Goal: Task Accomplishment & Management: Use online tool/utility

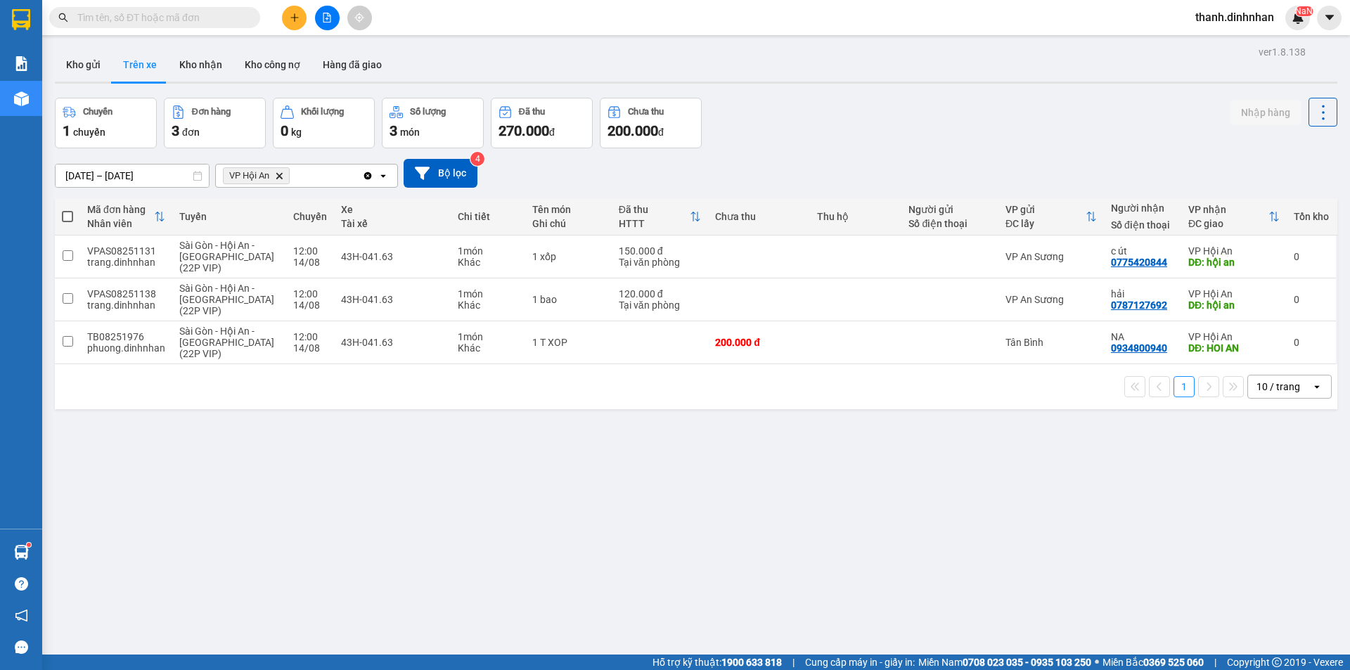
click at [77, 61] on button "Kho gửi" at bounding box center [83, 65] width 57 height 34
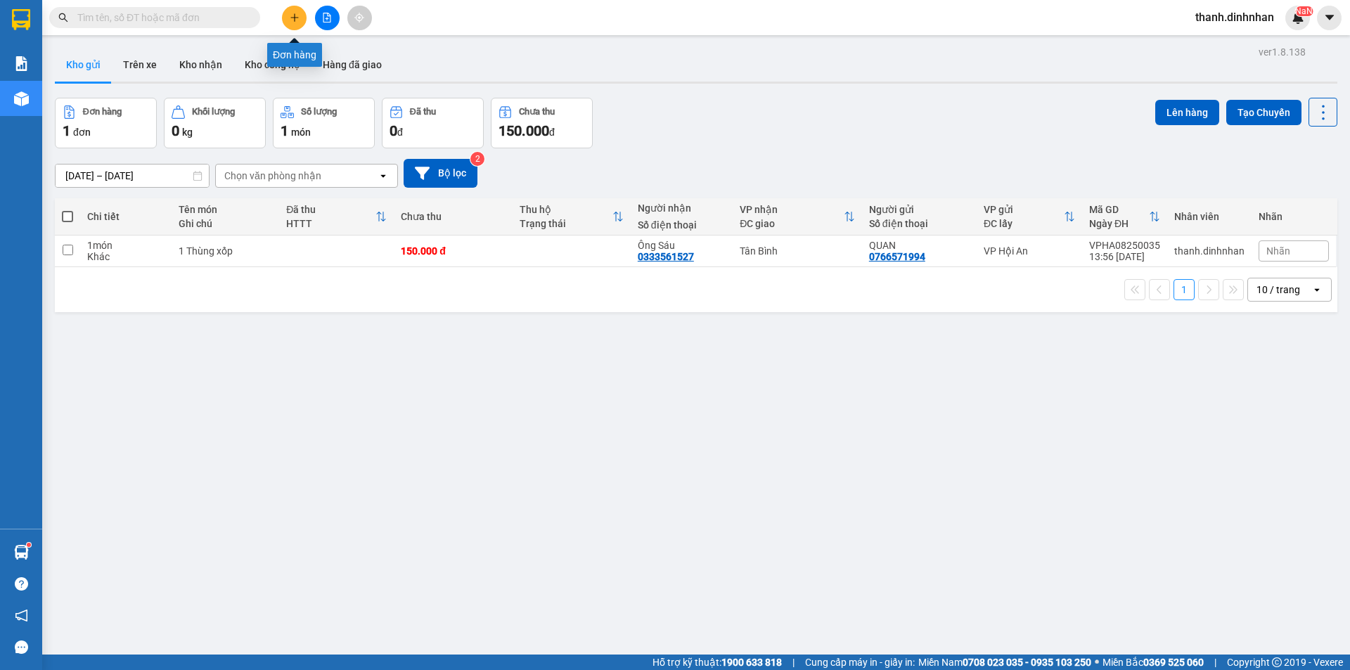
click at [287, 27] on button at bounding box center [294, 18] width 25 height 25
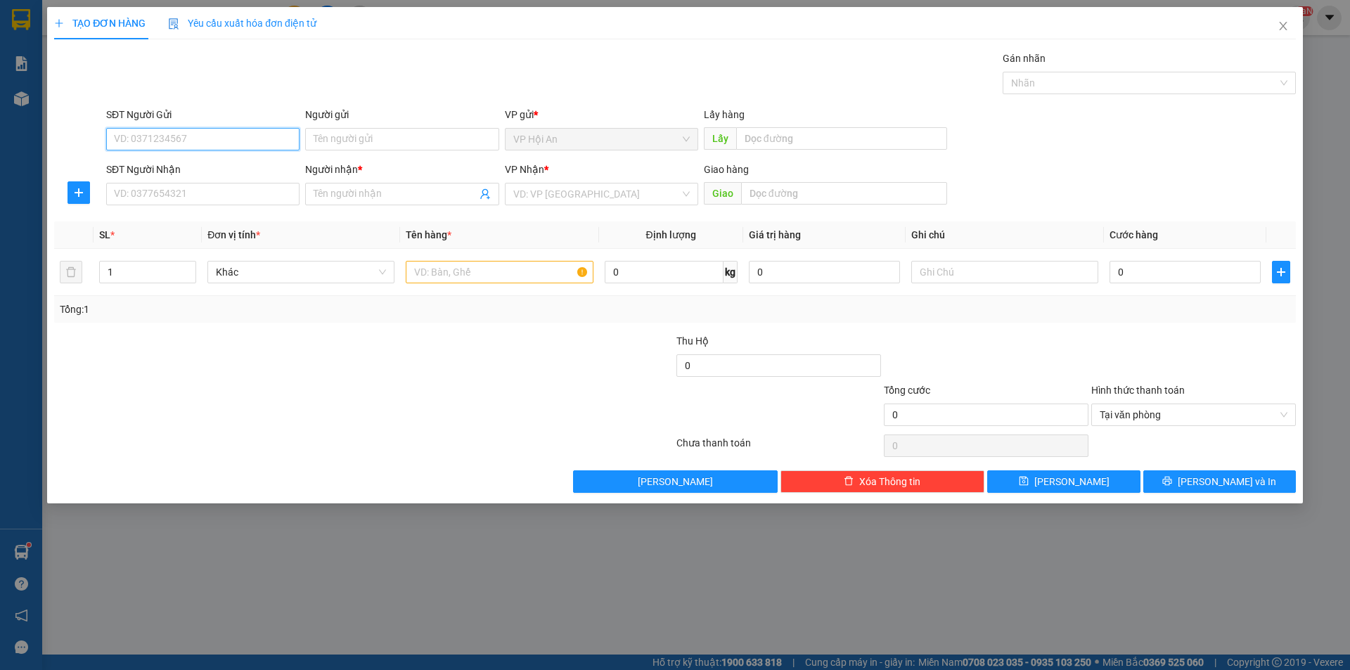
click at [164, 139] on input "SĐT Người Gửi" at bounding box center [202, 139] width 193 height 22
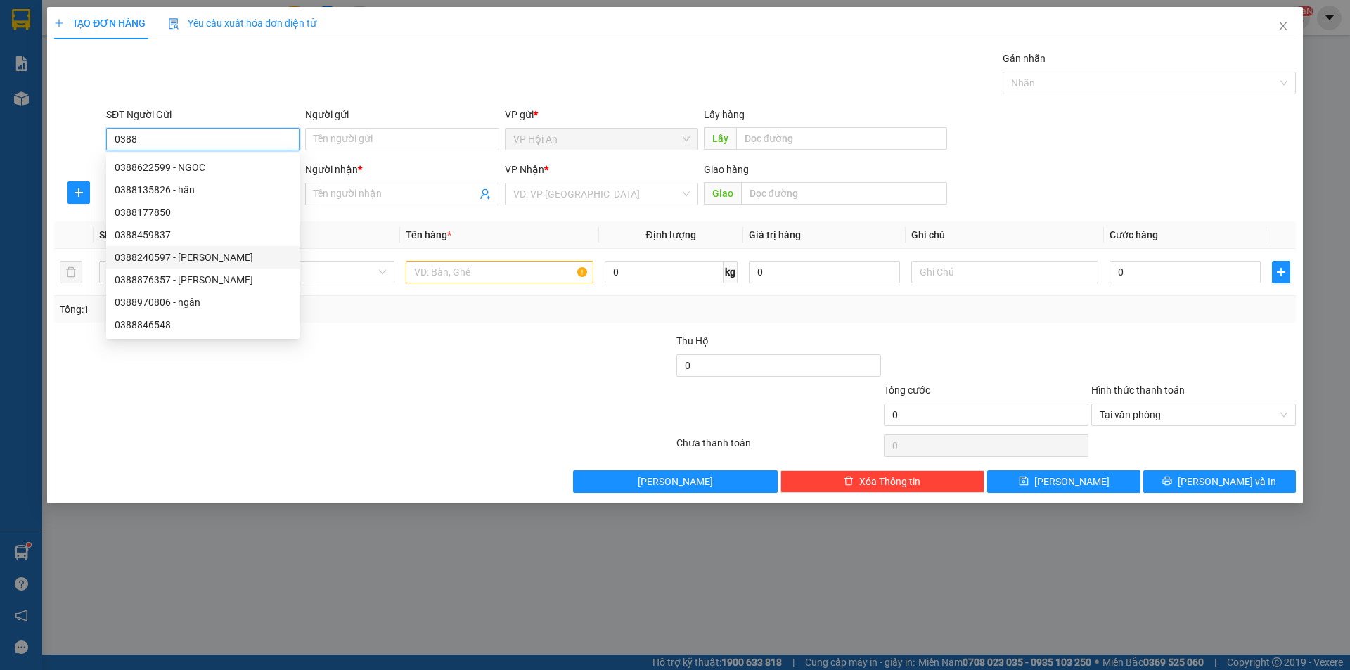
click at [133, 248] on div "0388240597 - [PERSON_NAME]" at bounding box center [202, 257] width 193 height 22
type input "0388240597"
type input "Quỳnh"
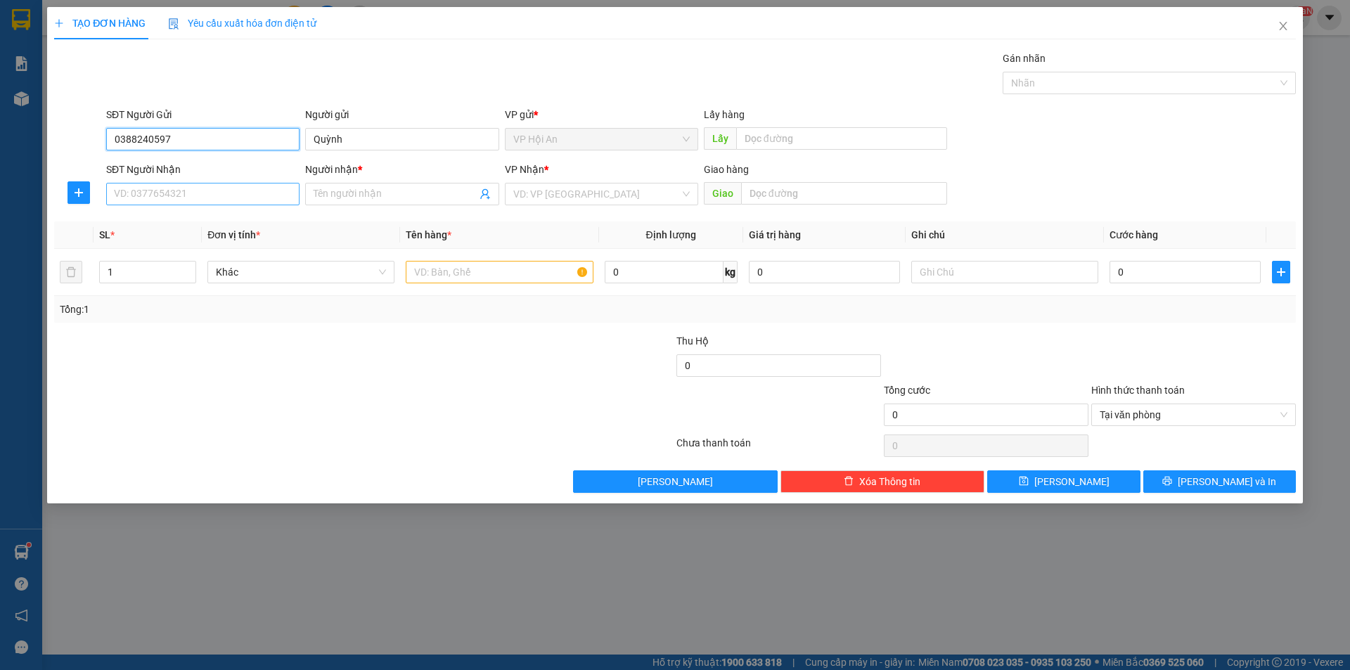
type input "0388240597"
click at [161, 186] on input "SĐT Người Nhận" at bounding box center [202, 194] width 193 height 22
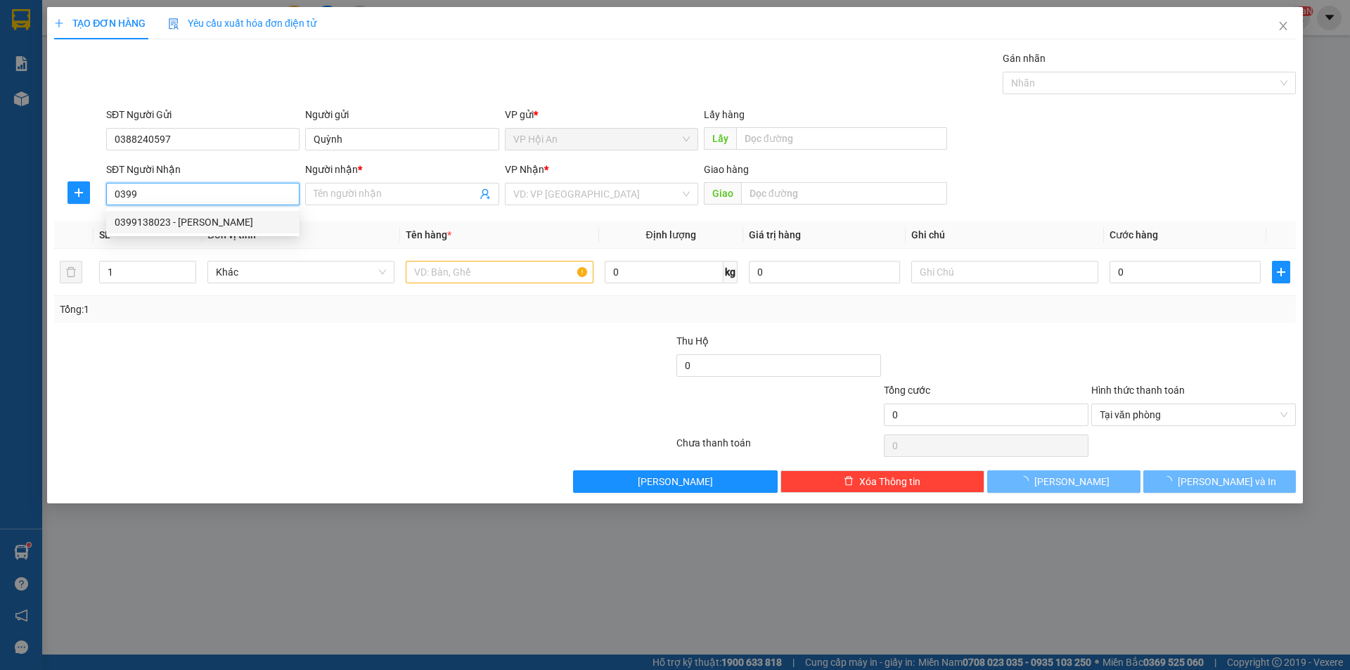
type input "0399406304"
type input "TRỰC KÍNH DỄ VỠ"
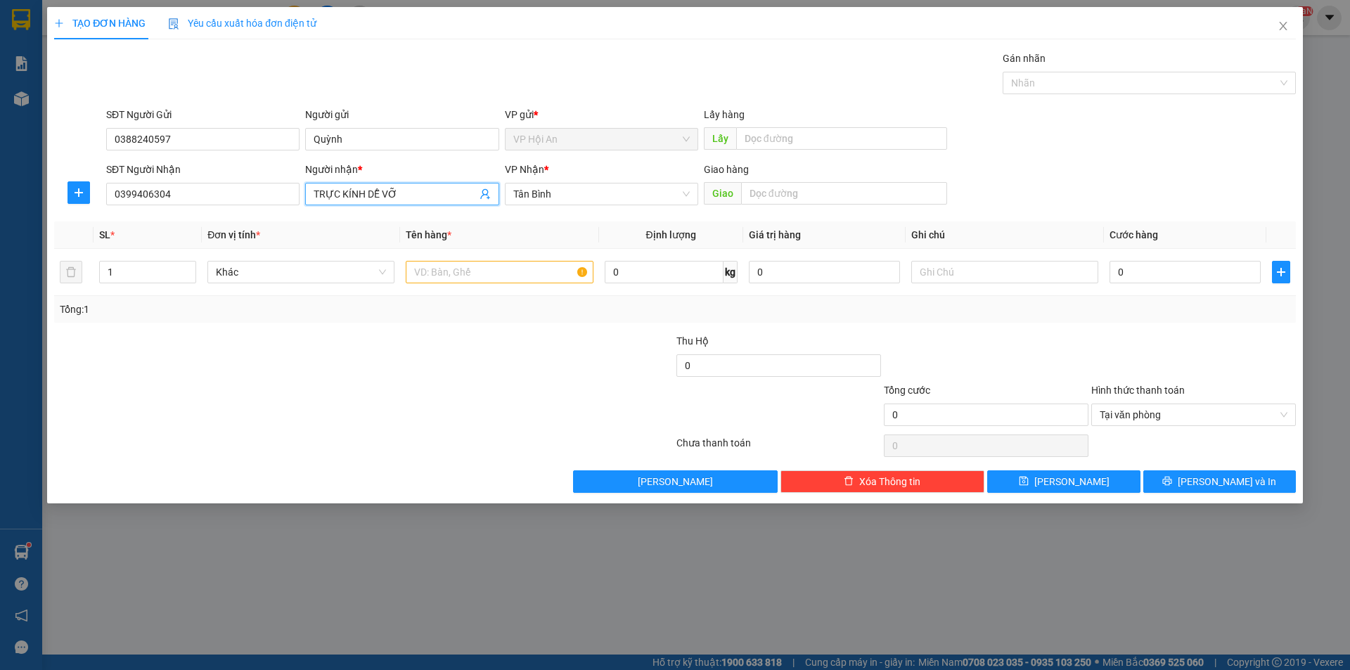
drag, startPoint x: 460, startPoint y: 197, endPoint x: 306, endPoint y: 214, distance: 154.9
click at [306, 214] on div "Transit Pickup Surcharge Ids Transit Deliver Surcharge Ids Transit Deliver Surc…" at bounding box center [674, 272] width 1241 height 442
drag, startPoint x: 240, startPoint y: 197, endPoint x: 141, endPoint y: 202, distance: 99.2
click at [141, 202] on input "0399406304" at bounding box center [202, 194] width 193 height 22
type input "0399138023"
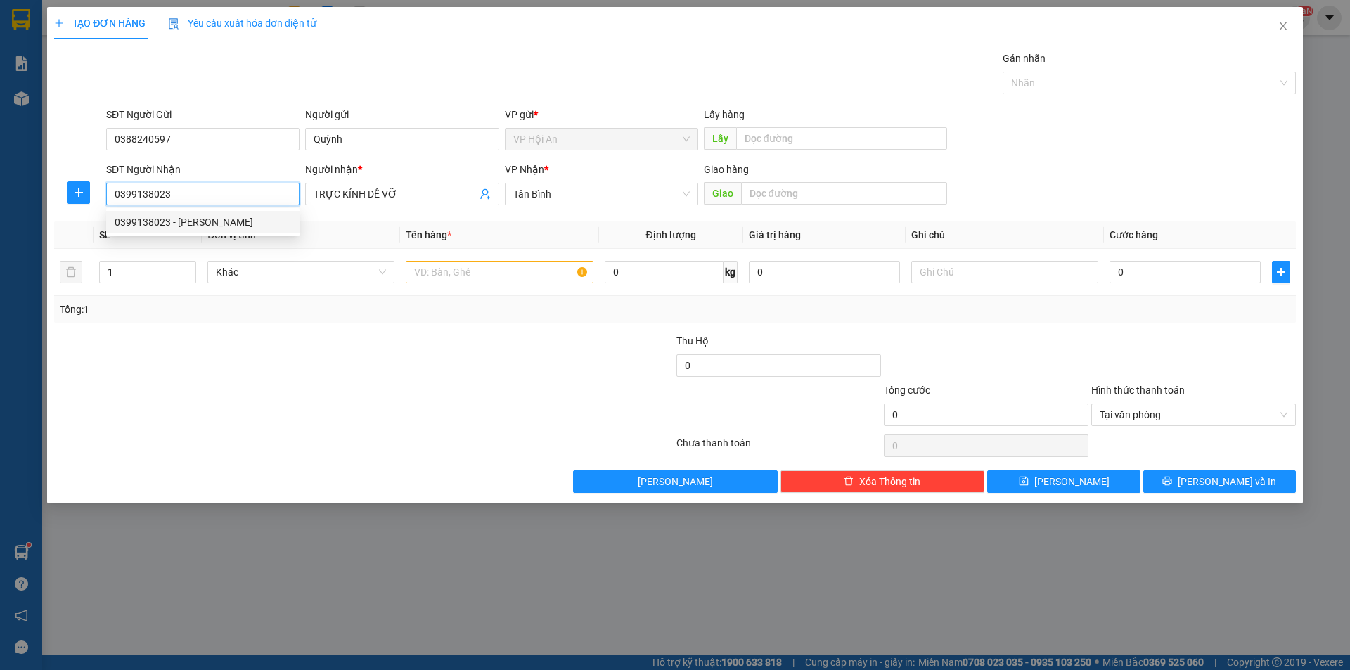
click at [227, 224] on div "0399138023 - [PERSON_NAME]" at bounding box center [203, 221] width 176 height 15
type input "[PERSON_NAME]"
type input "0399138023"
click at [467, 269] on input "text" at bounding box center [499, 272] width 187 height 22
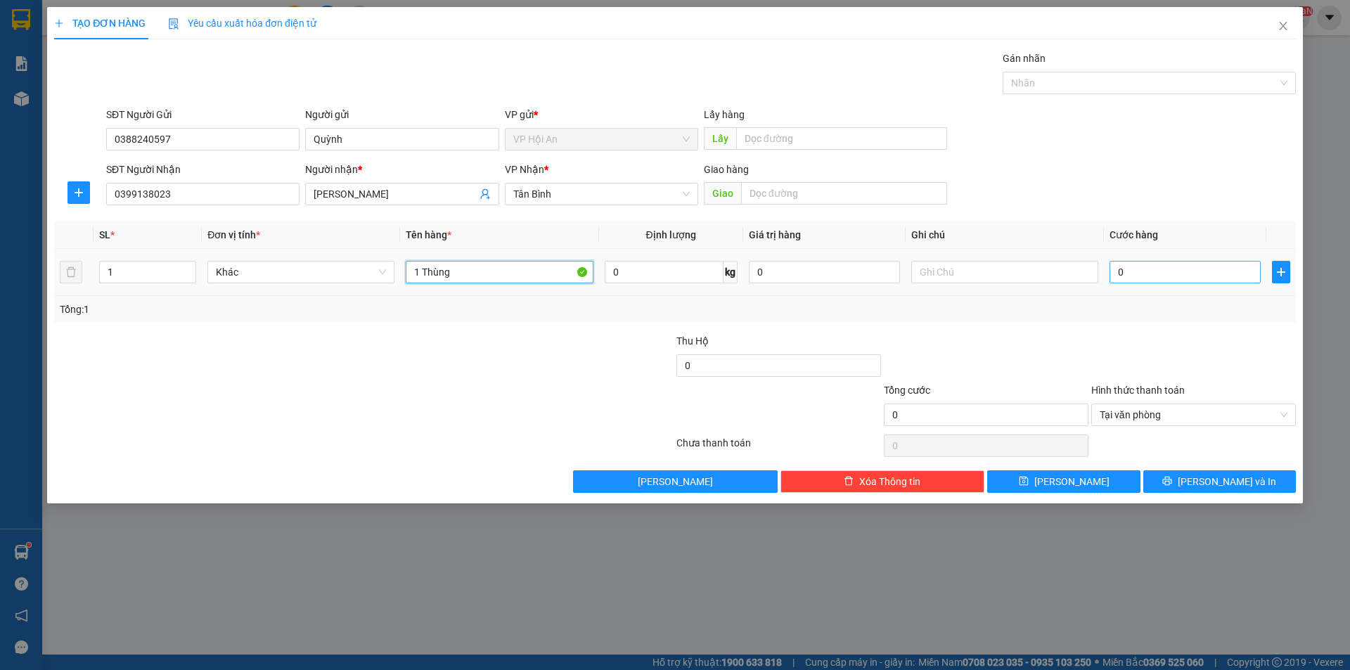
type input "1 Thùng"
click at [1189, 272] on input "0" at bounding box center [1184, 272] width 151 height 22
type input "1"
type input "10"
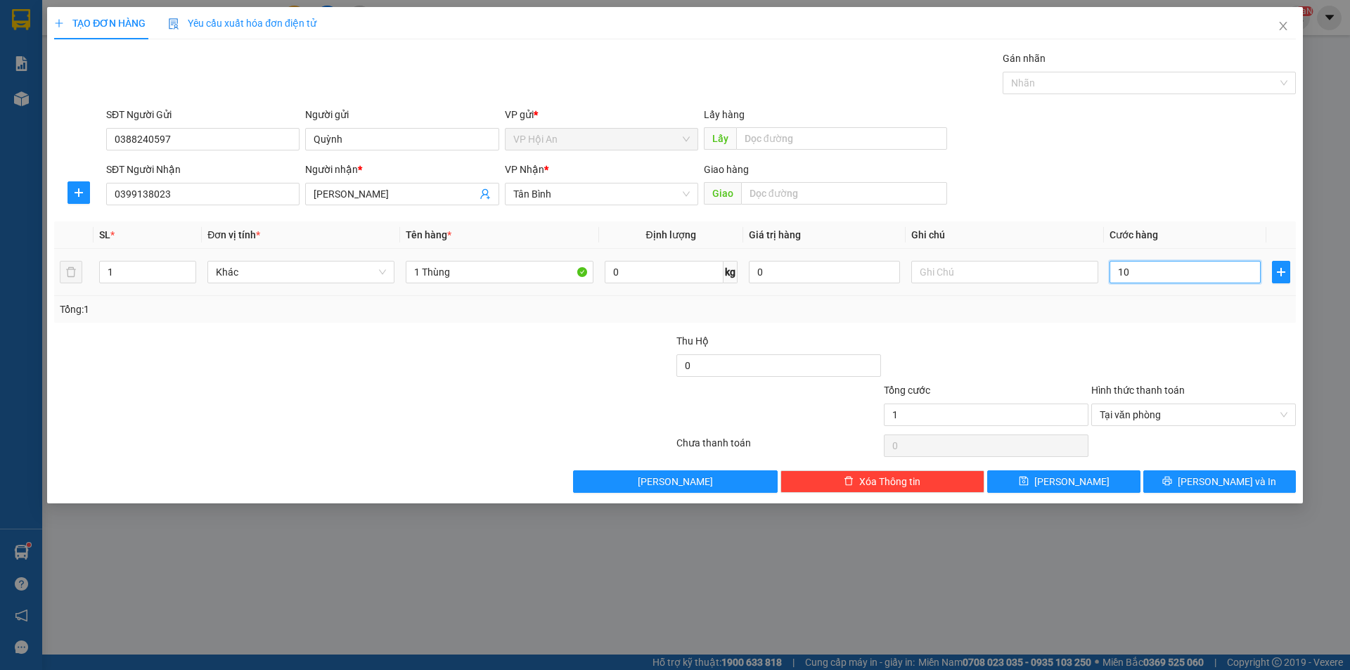
type input "10"
type input "100"
type input "1.000"
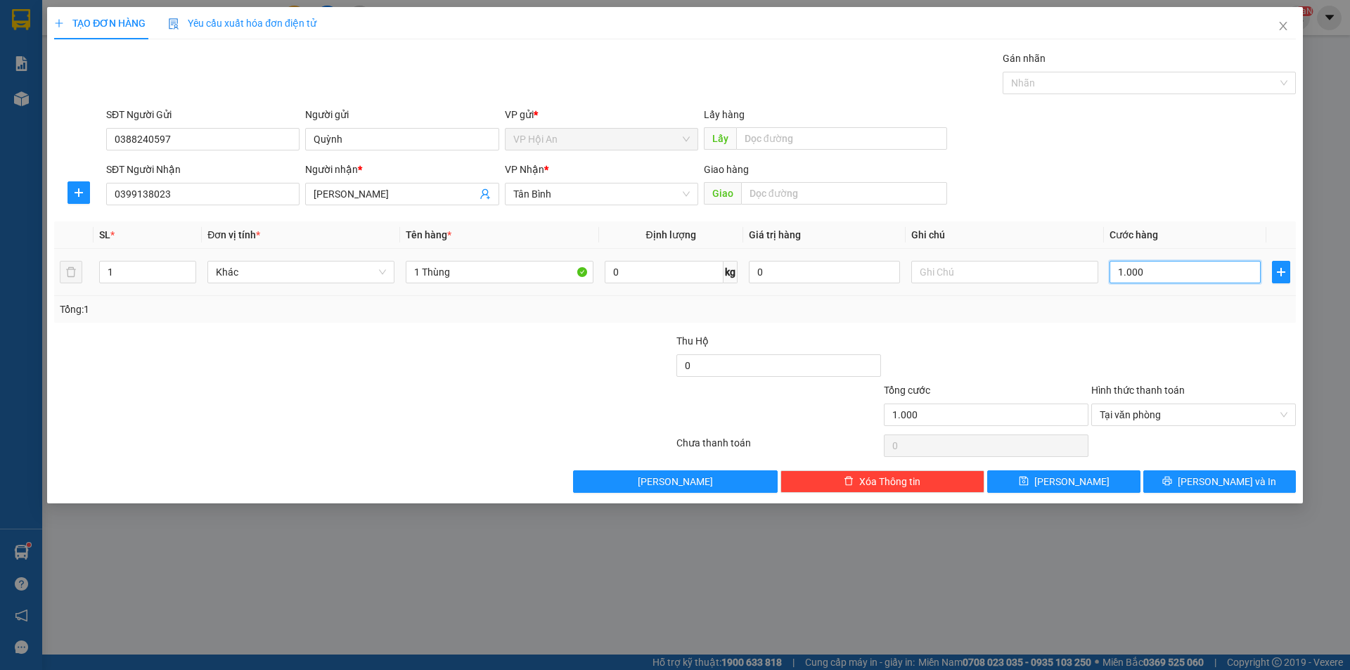
type input "10.000"
type input "100.000"
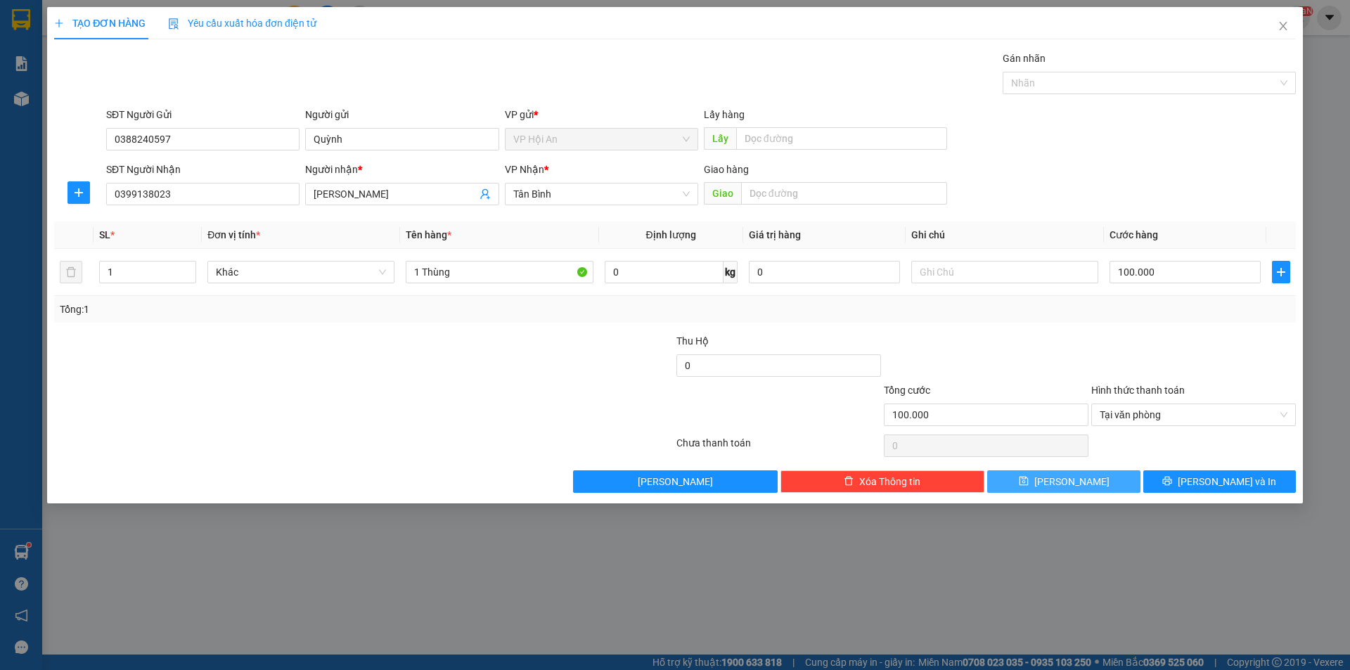
click at [1078, 479] on span "[PERSON_NAME]" at bounding box center [1071, 481] width 75 height 15
type input "0"
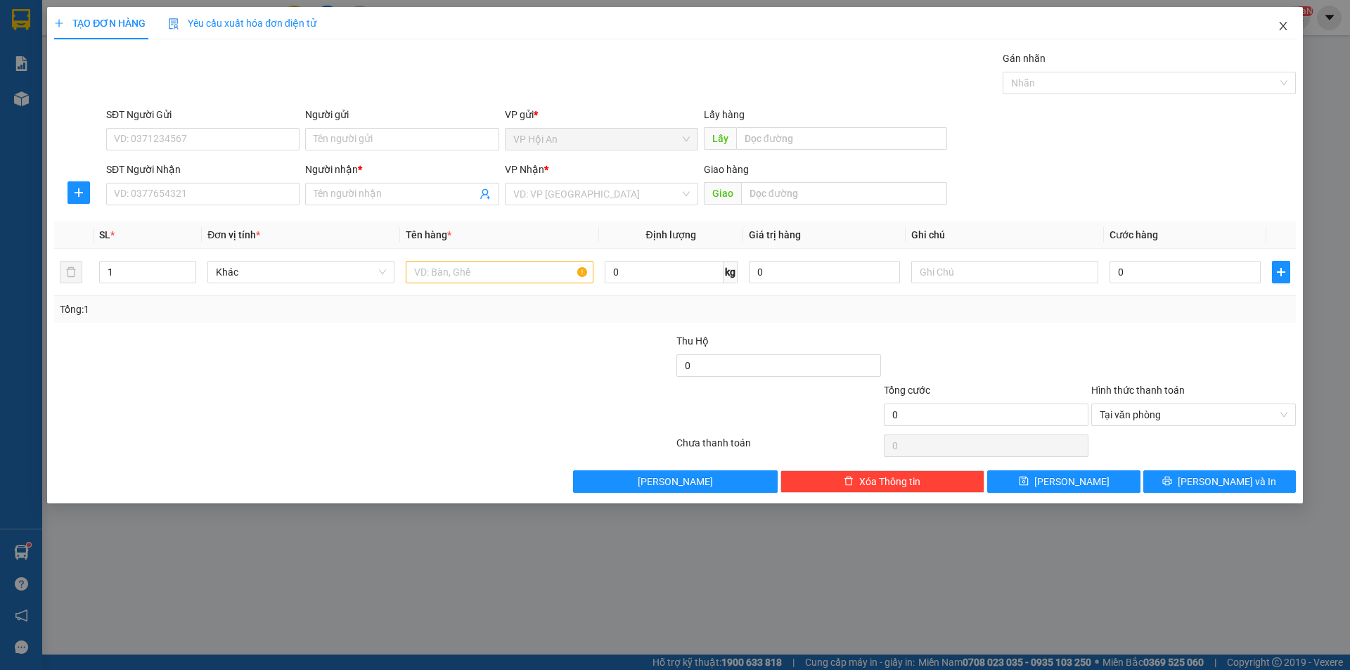
click at [1274, 20] on span "Close" at bounding box center [1282, 26] width 39 height 39
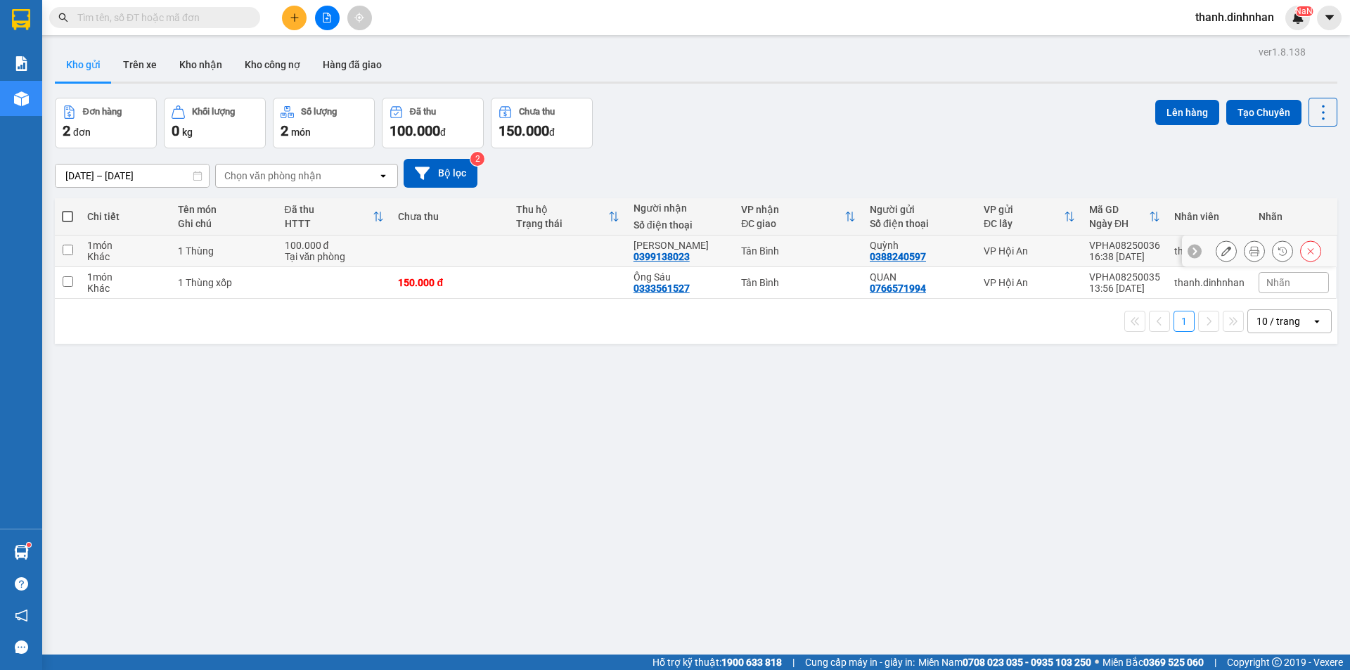
click at [669, 255] on div "0399138023" at bounding box center [661, 256] width 56 height 11
copy div "0399138023"
click at [581, 529] on div "ver 1.8.138 Kho gửi Trên xe Kho nhận Kho công nợ Hàng đã giao Đơn hàng 2 đơn Kh…" at bounding box center [695, 377] width 1293 height 670
click at [101, 68] on button "Kho gửi" at bounding box center [83, 65] width 57 height 34
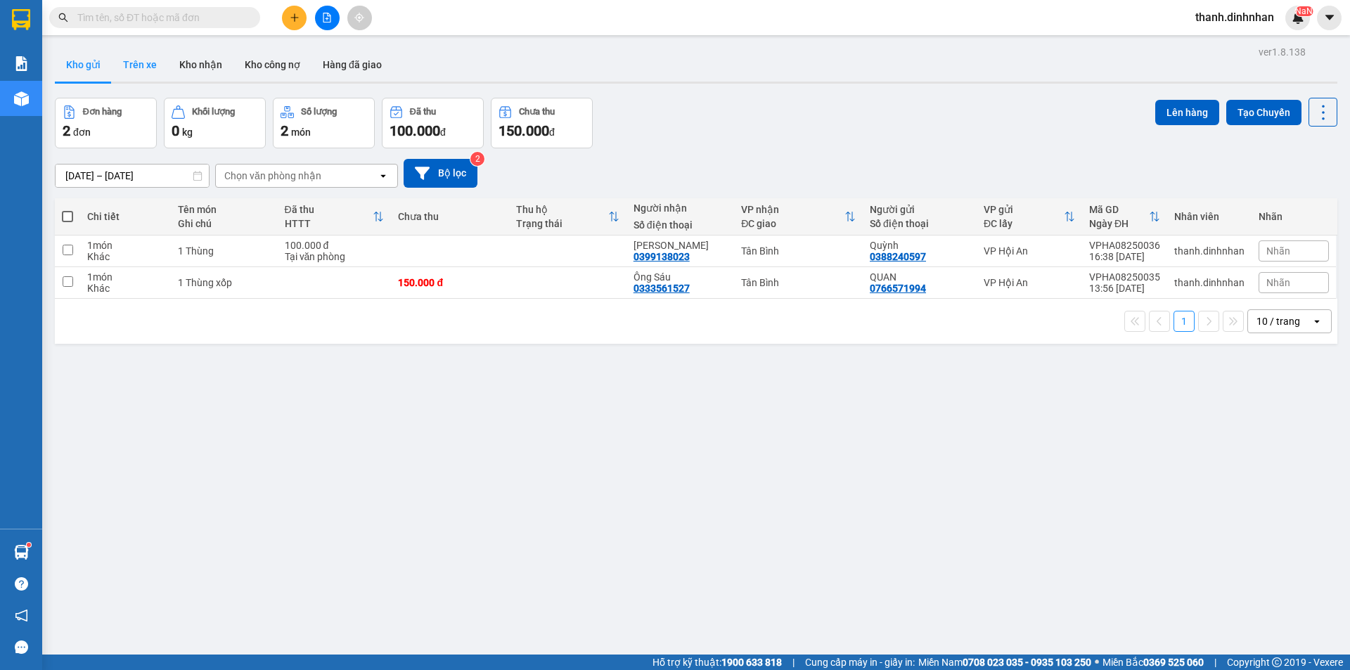
click at [140, 62] on button "Trên xe" at bounding box center [140, 65] width 56 height 34
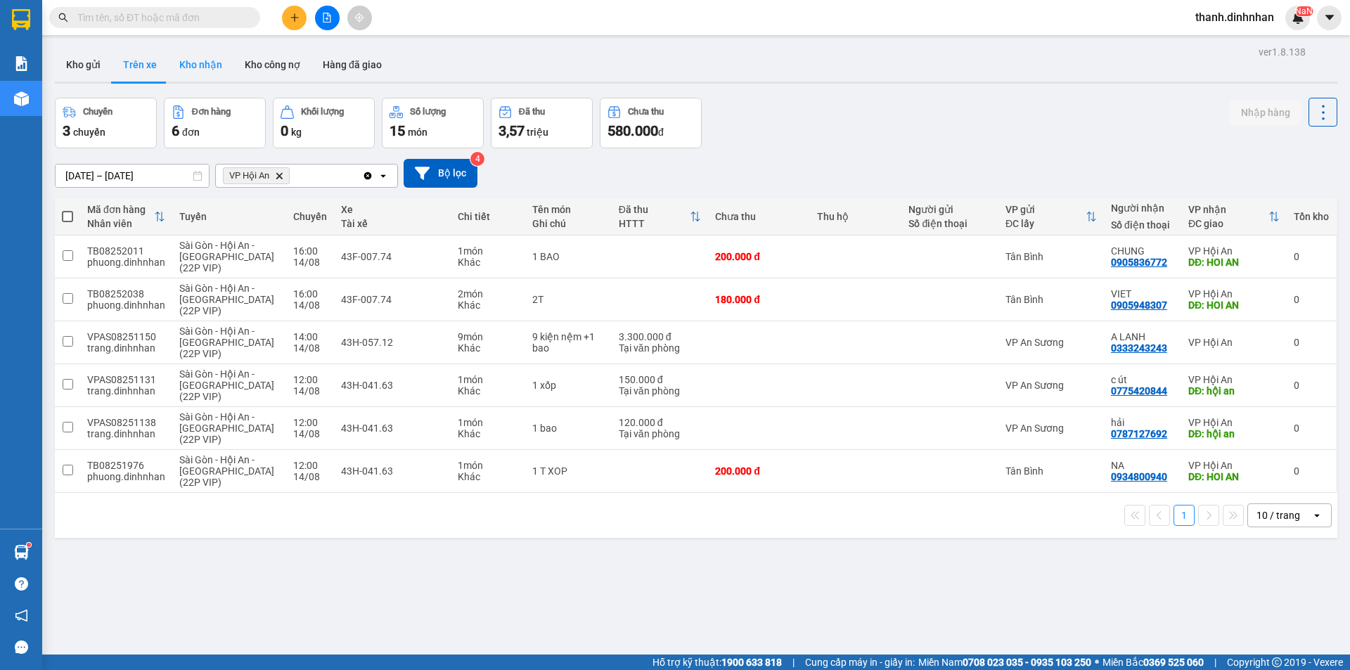
click at [194, 62] on button "Kho nhận" at bounding box center [200, 65] width 65 height 34
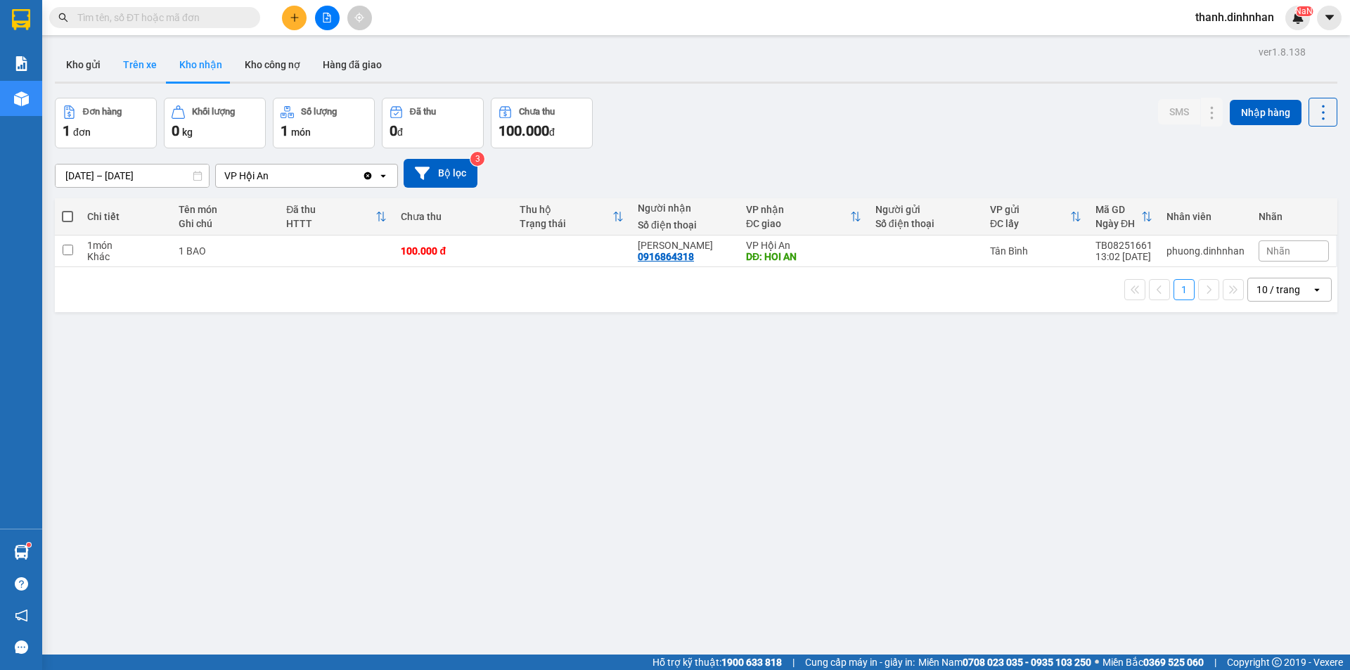
click at [157, 73] on button "Trên xe" at bounding box center [140, 65] width 56 height 34
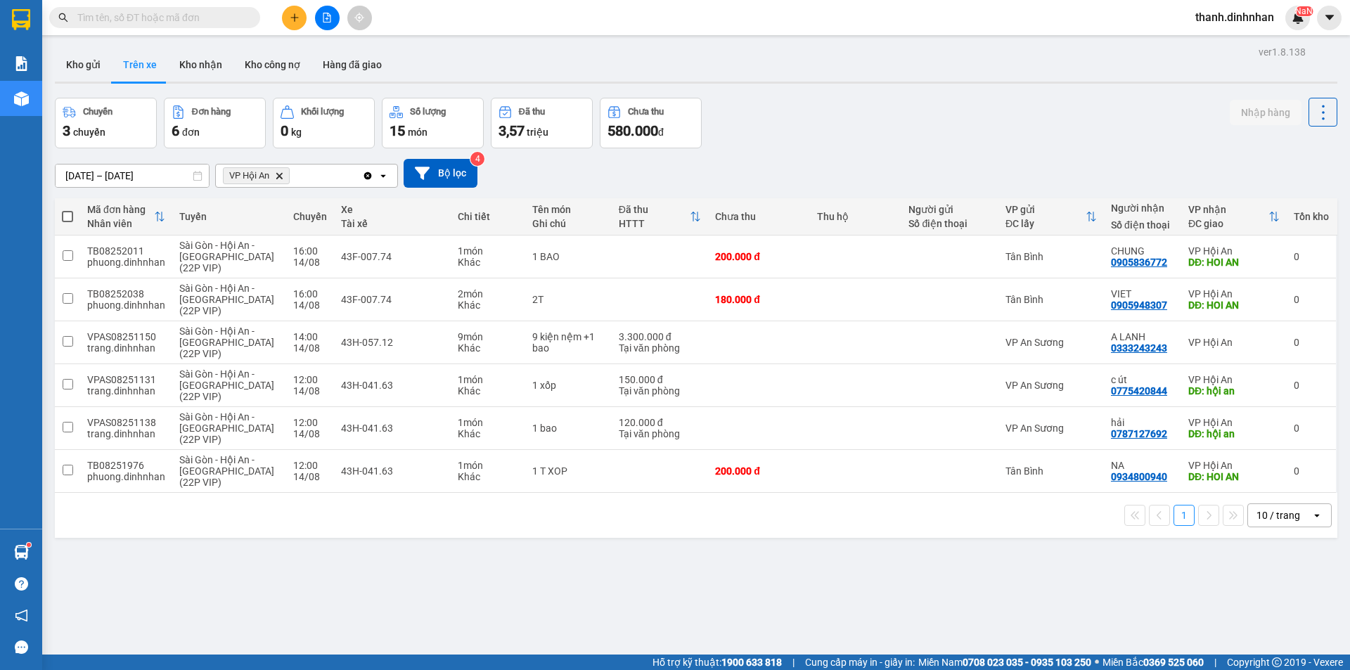
click at [383, 595] on div "ver 1.8.138 Kho gửi Trên xe Kho nhận Kho công nợ Hàng đã giao Chuyến 3 chuyến Đ…" at bounding box center [695, 377] width 1293 height 670
click at [201, 65] on button "Kho nhận" at bounding box center [200, 65] width 65 height 34
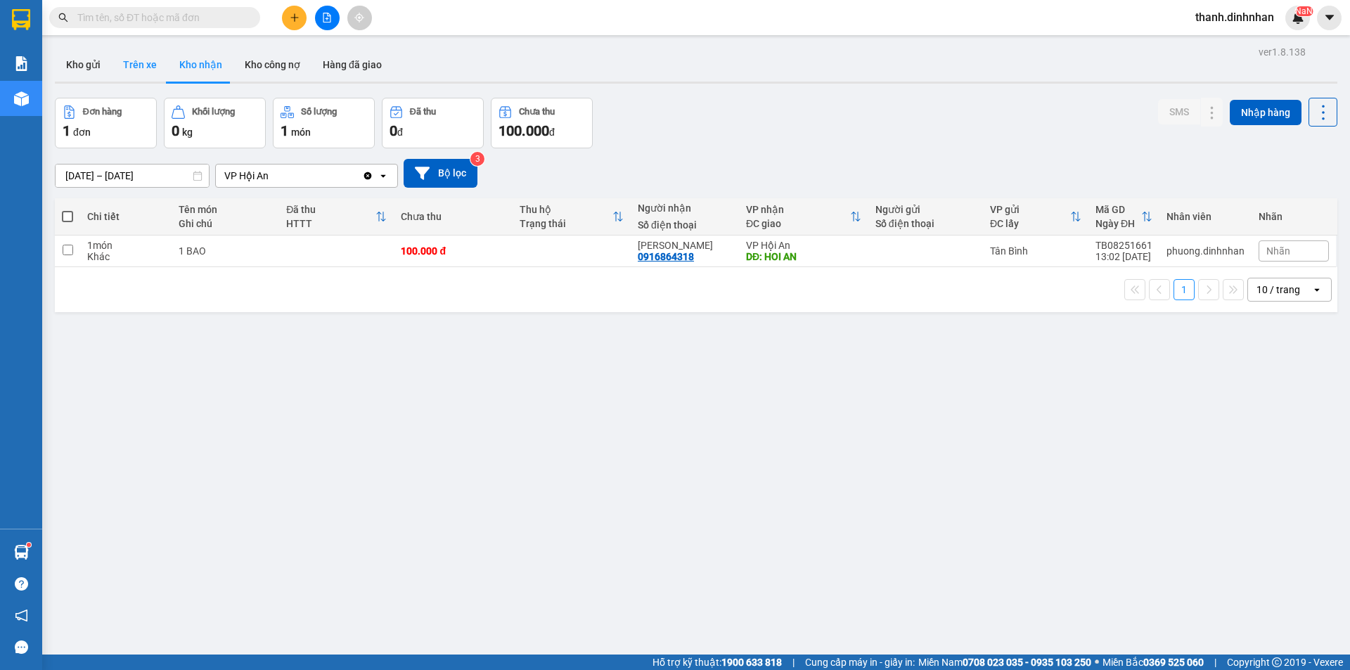
click at [137, 64] on button "Trên xe" at bounding box center [140, 65] width 56 height 34
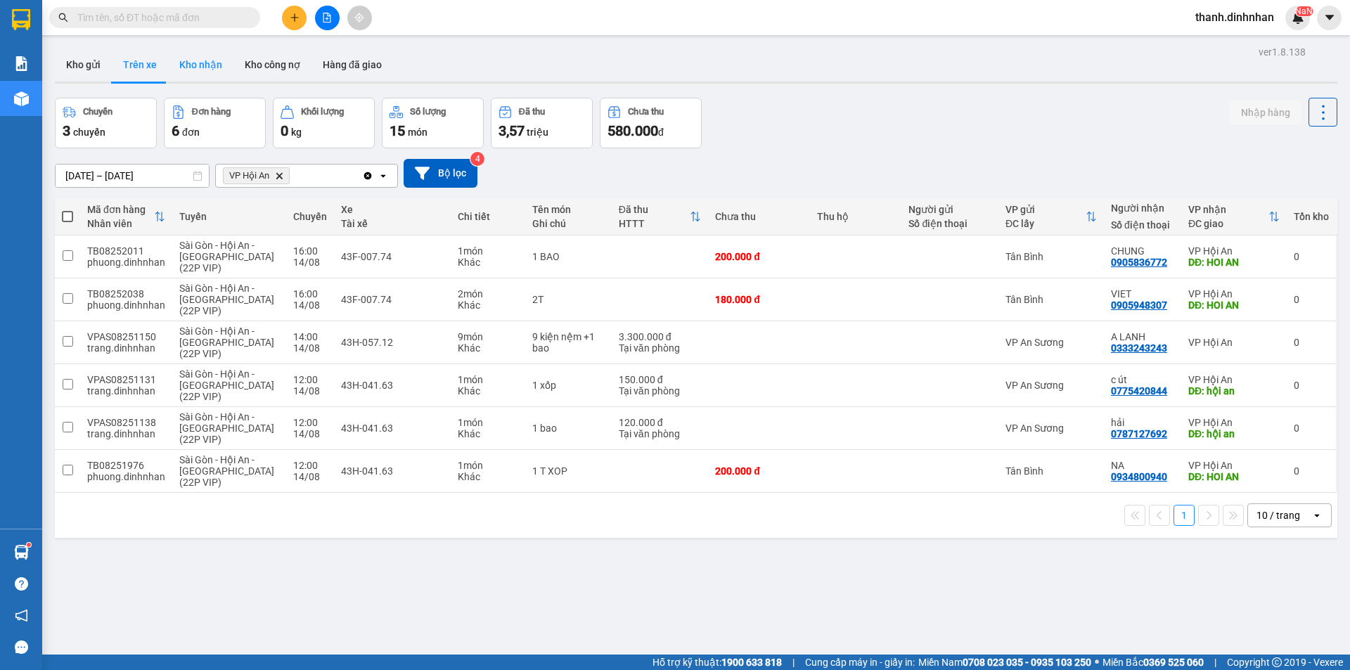
click at [205, 64] on button "Kho nhận" at bounding box center [200, 65] width 65 height 34
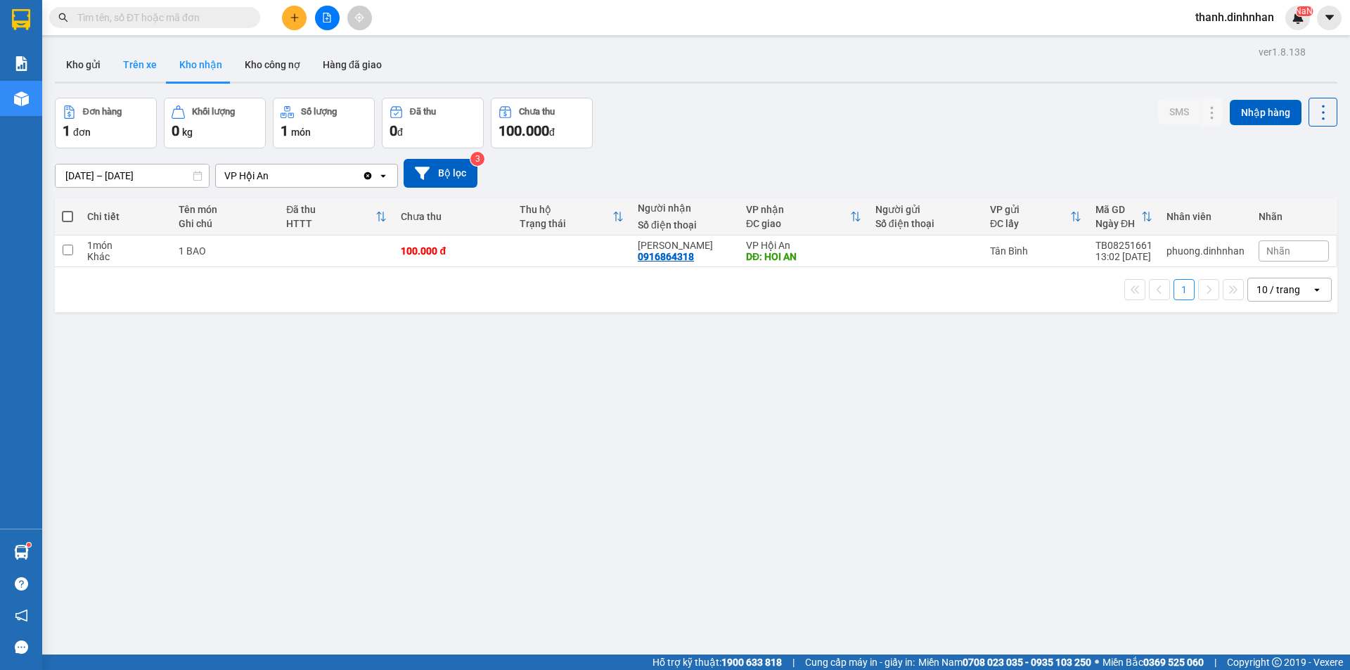
click at [146, 66] on button "Trên xe" at bounding box center [140, 65] width 56 height 34
type input "[DATE] – [DATE]"
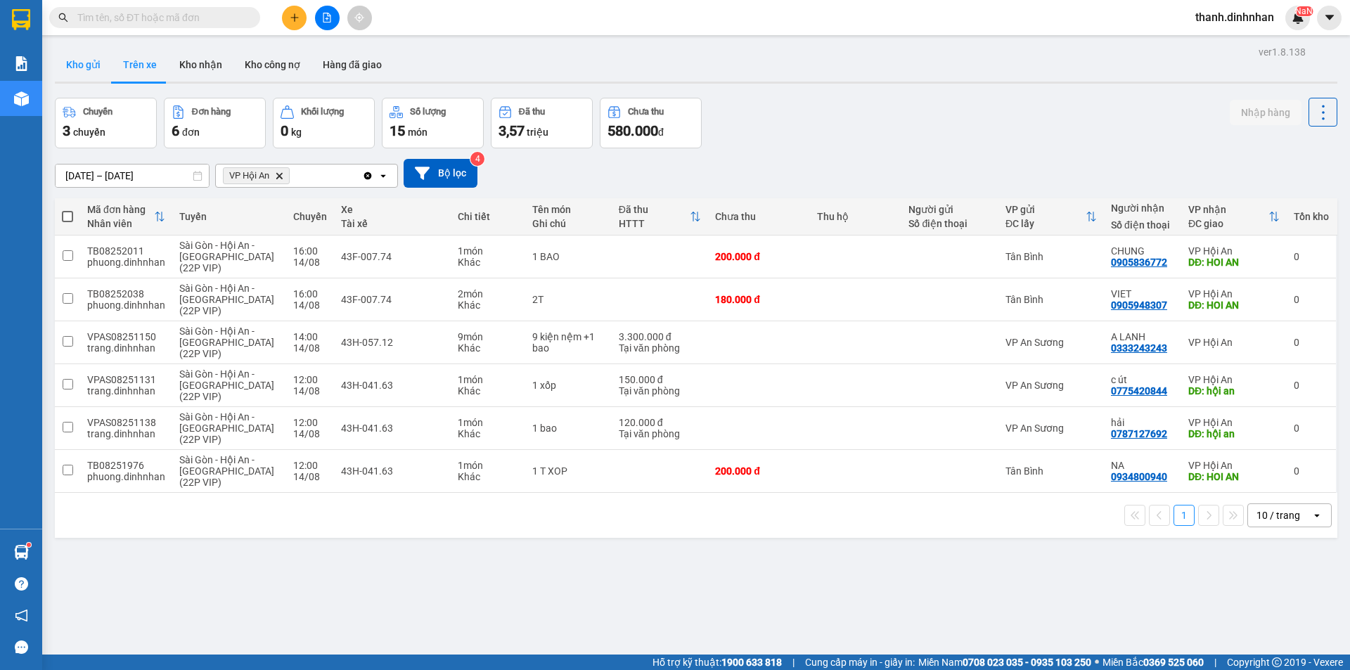
click at [91, 62] on button "Kho gửi" at bounding box center [83, 65] width 57 height 34
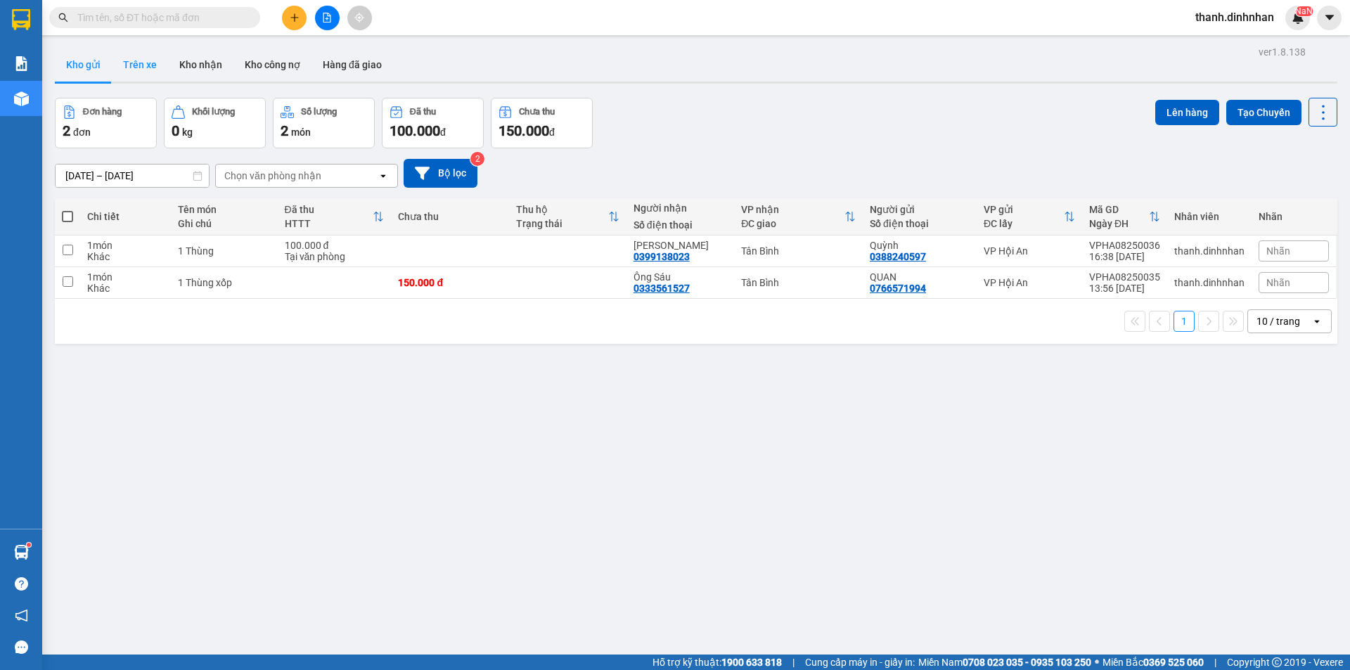
click at [129, 63] on button "Trên xe" at bounding box center [140, 65] width 56 height 34
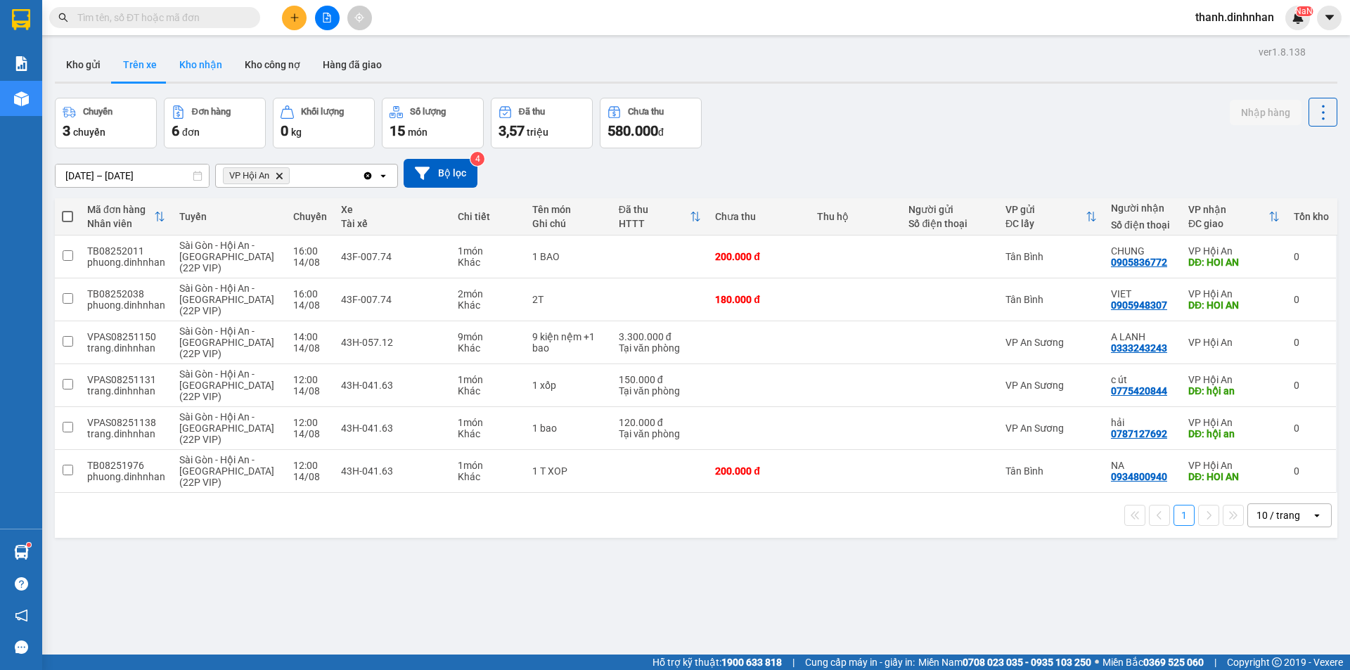
click at [192, 48] on button "Kho nhận" at bounding box center [200, 65] width 65 height 34
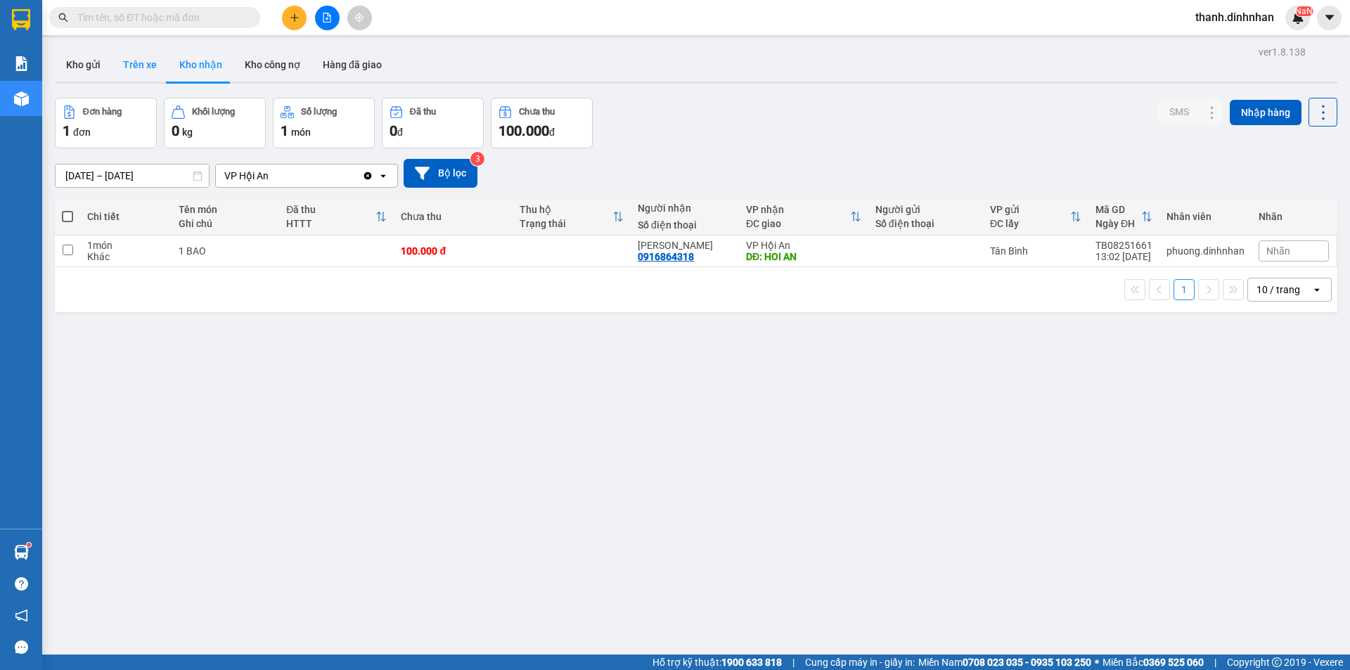
click at [141, 69] on button "Trên xe" at bounding box center [140, 65] width 56 height 34
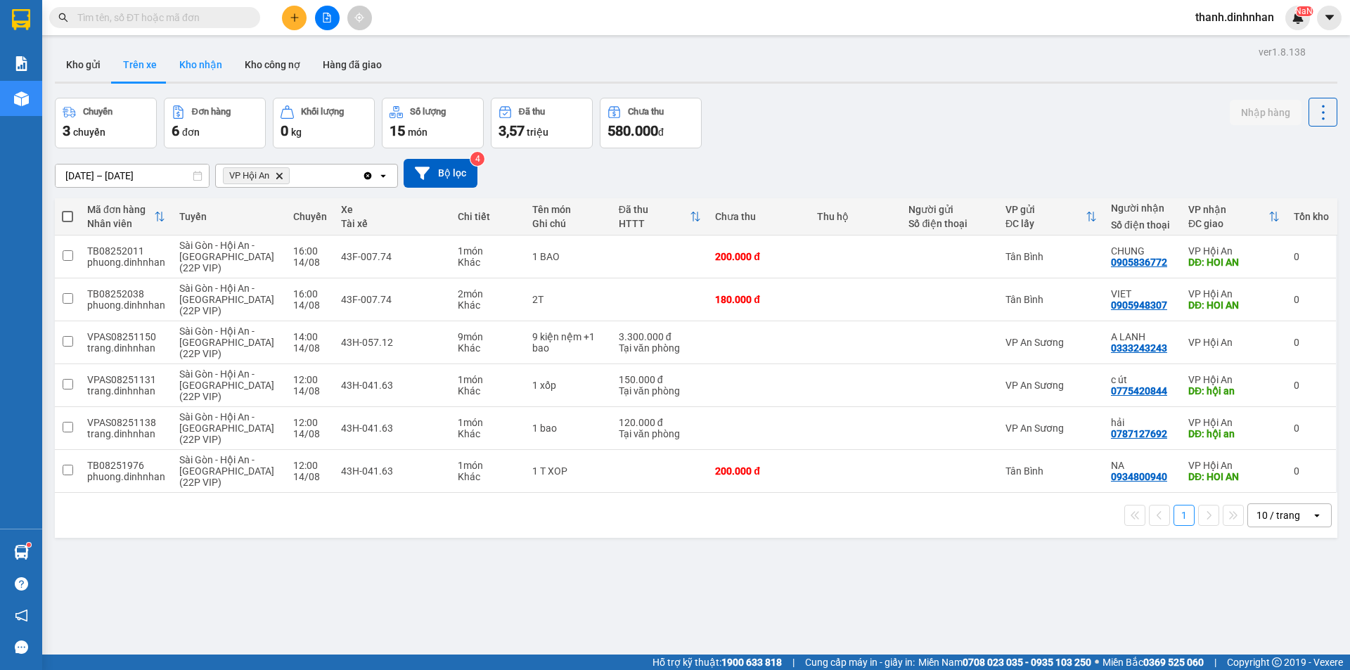
click at [190, 50] on button "Kho nhận" at bounding box center [200, 65] width 65 height 34
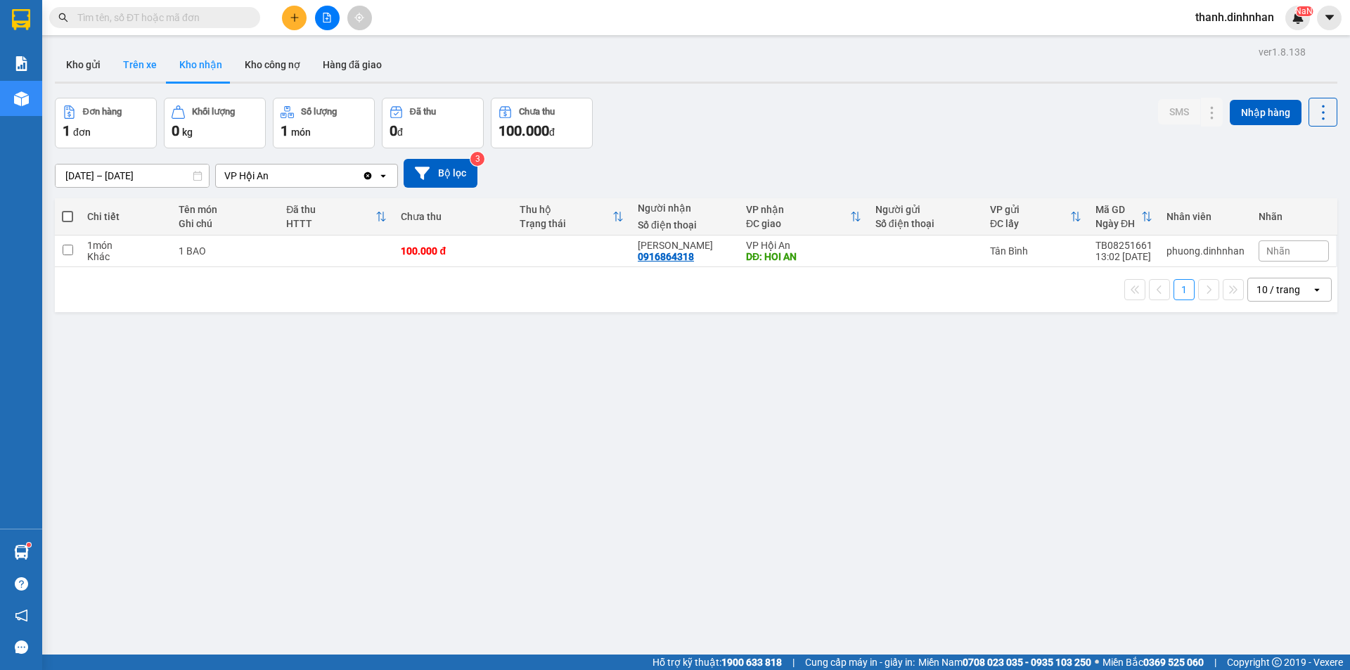
click at [143, 65] on button "Trên xe" at bounding box center [140, 65] width 56 height 34
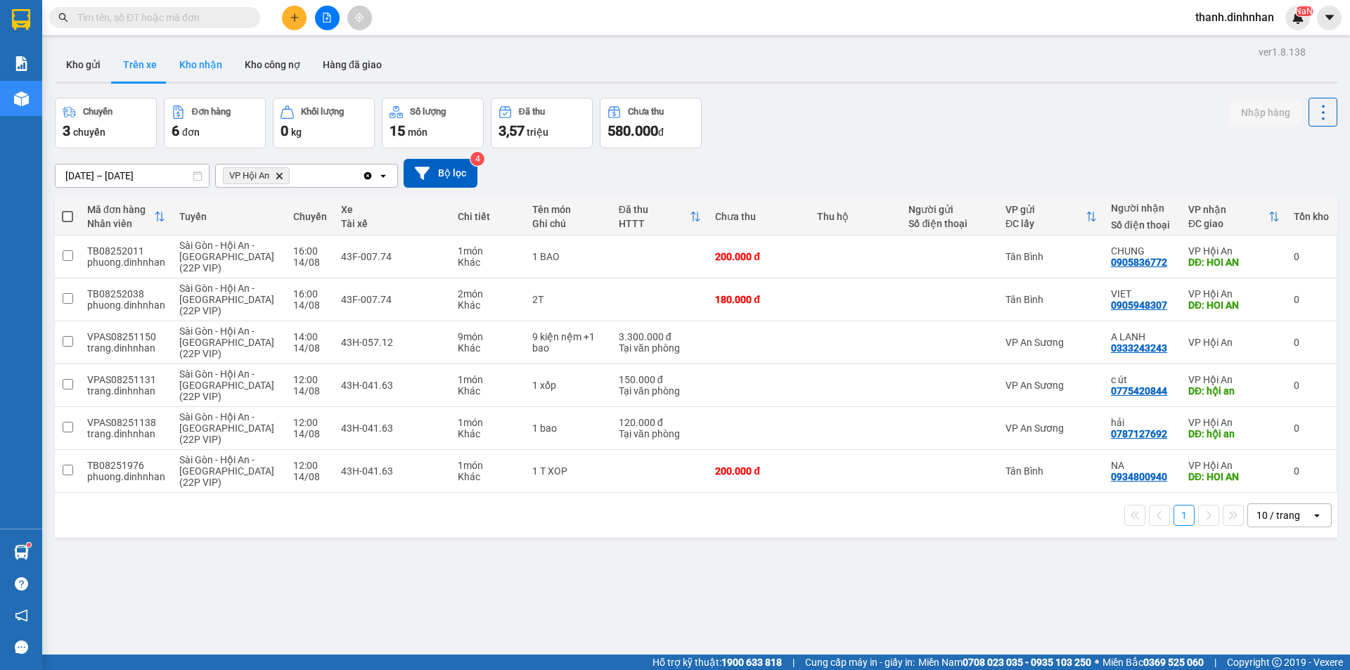
click at [221, 66] on button "Kho nhận" at bounding box center [200, 65] width 65 height 34
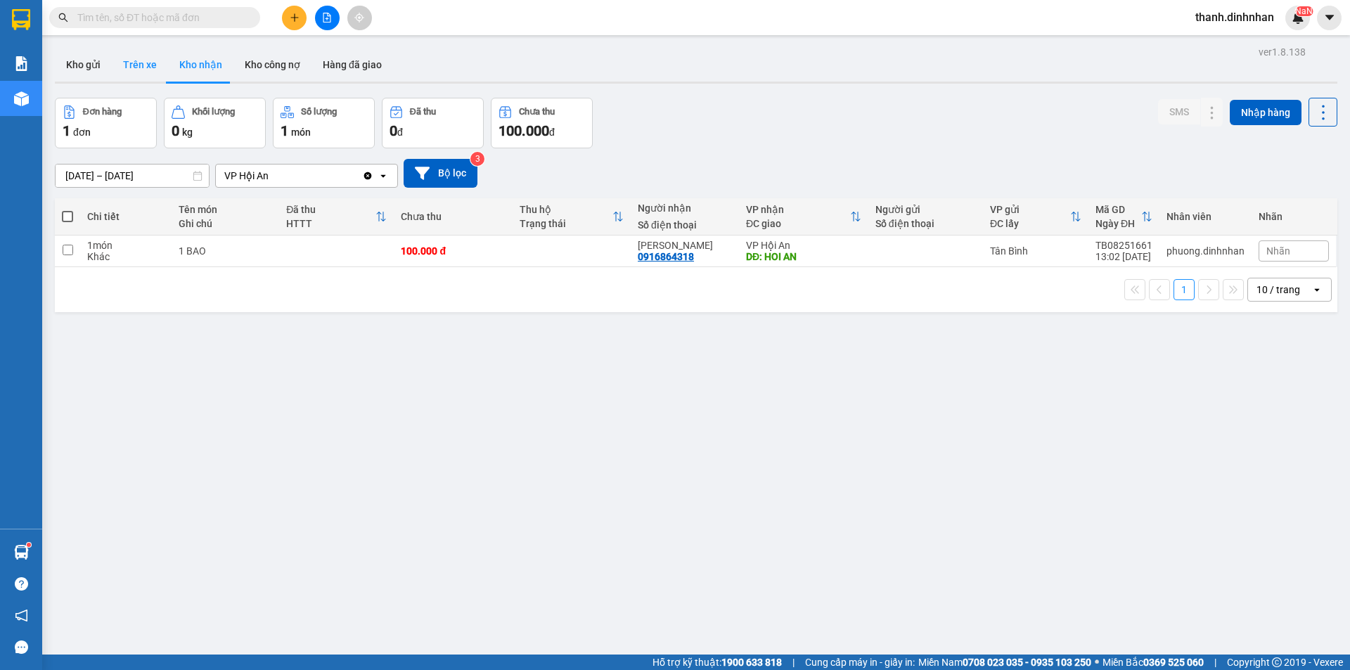
click at [134, 65] on button "Trên xe" at bounding box center [140, 65] width 56 height 34
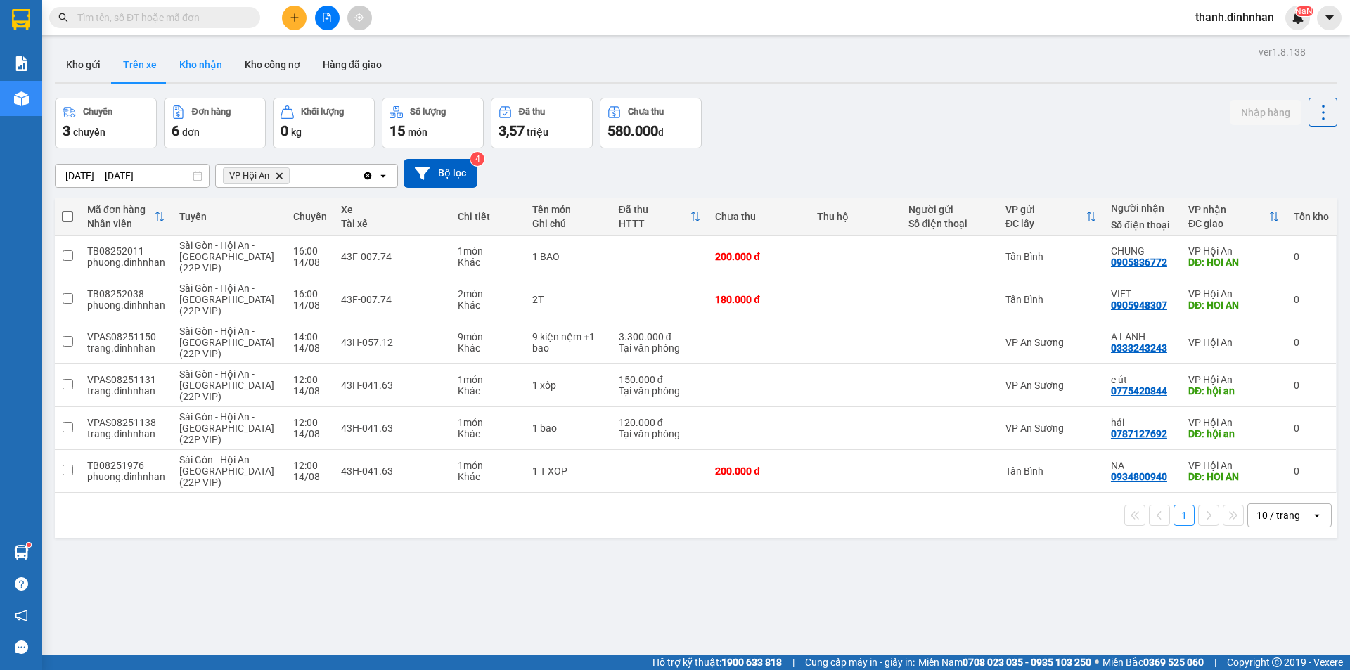
click at [186, 65] on button "Kho nhận" at bounding box center [200, 65] width 65 height 34
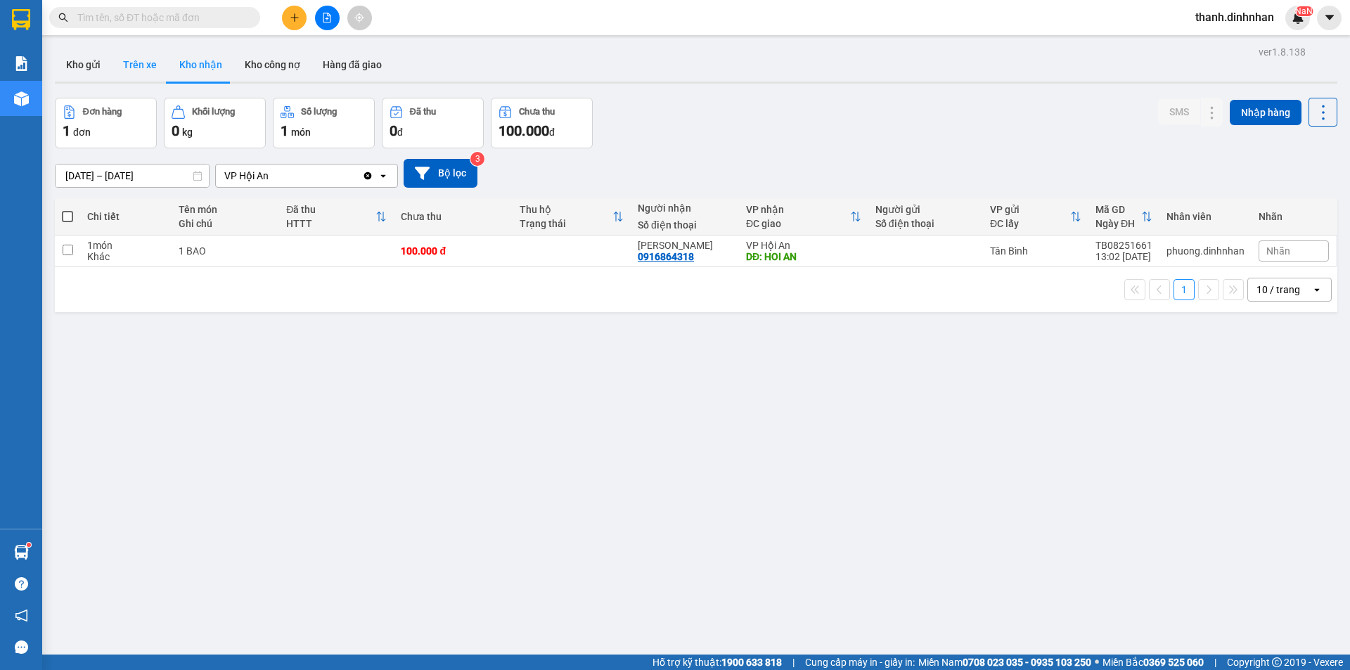
click at [141, 75] on button "Trên xe" at bounding box center [140, 65] width 56 height 34
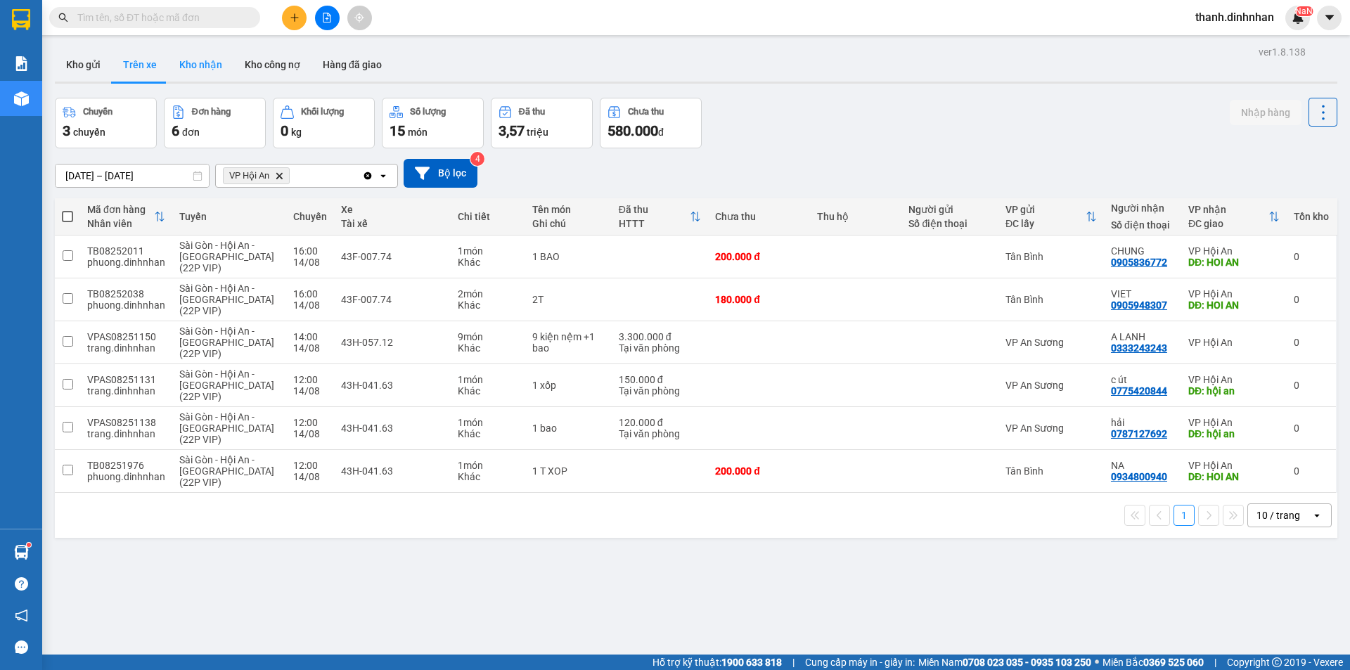
click at [190, 65] on button "Kho nhận" at bounding box center [200, 65] width 65 height 34
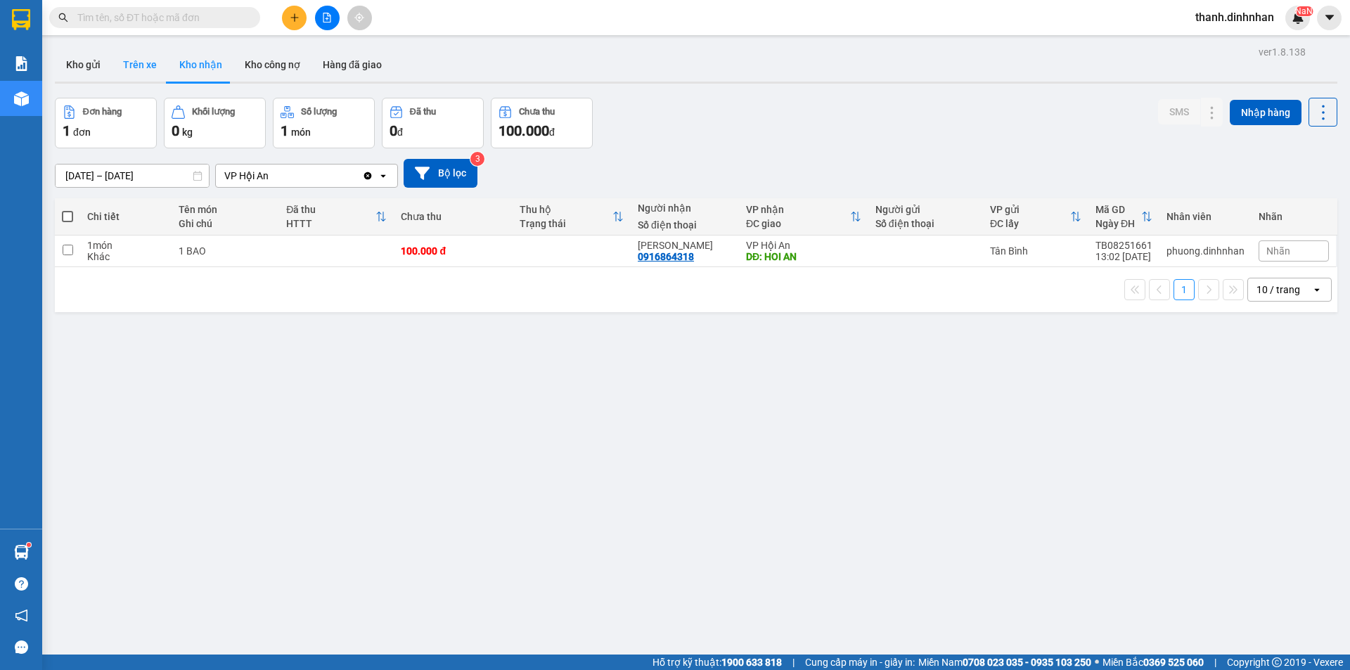
click at [143, 74] on button "Trên xe" at bounding box center [140, 65] width 56 height 34
type input "[DATE] – [DATE]"
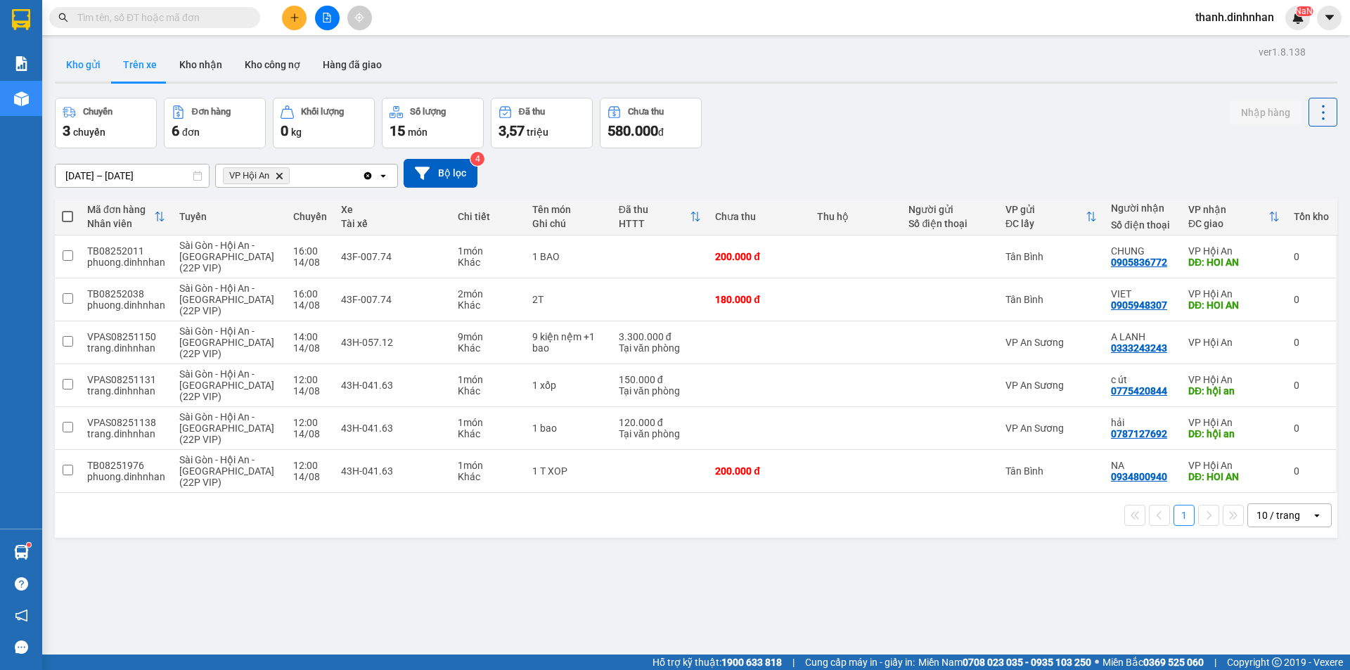
click at [86, 71] on button "Kho gửi" at bounding box center [83, 65] width 57 height 34
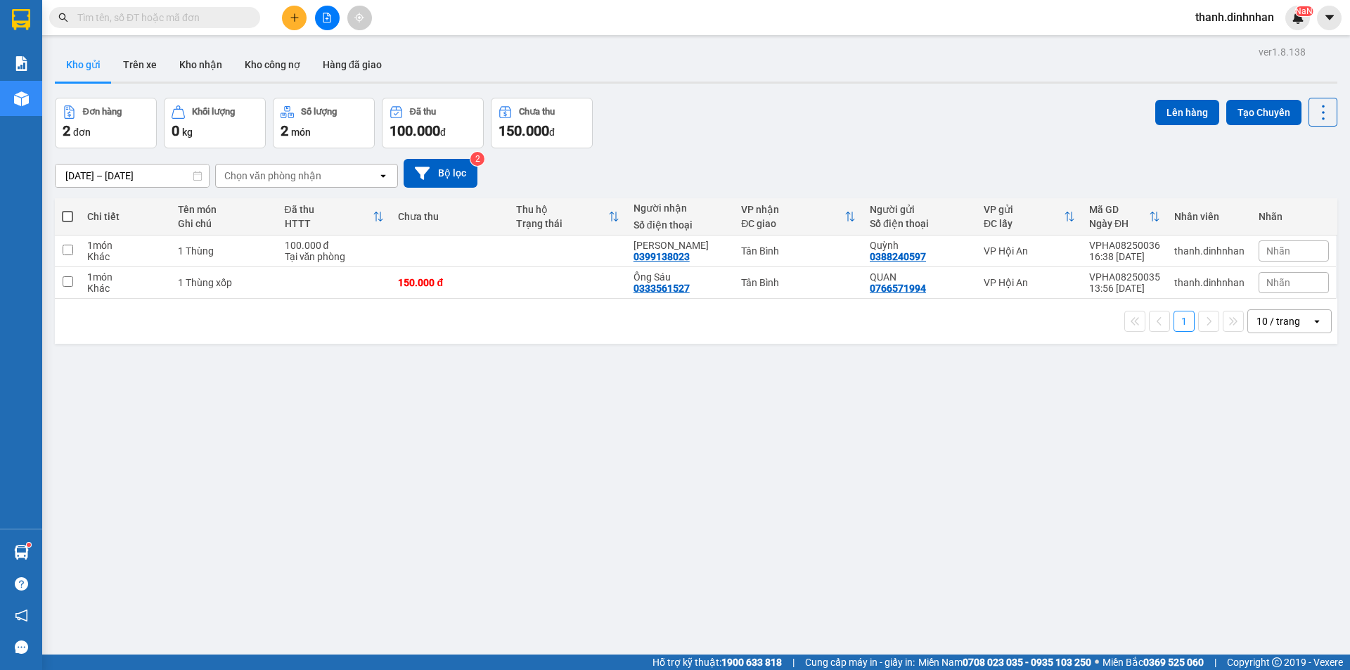
drag, startPoint x: 352, startPoint y: 460, endPoint x: 349, endPoint y: 448, distance: 12.3
click at [351, 460] on div "ver 1.8.138 Kho gửi Trên xe Kho nhận Kho công nợ Hàng đã giao Đơn hàng 2 đơn Kh…" at bounding box center [695, 377] width 1293 height 670
click at [70, 283] on input "checkbox" at bounding box center [68, 281] width 11 height 11
checkbox input "true"
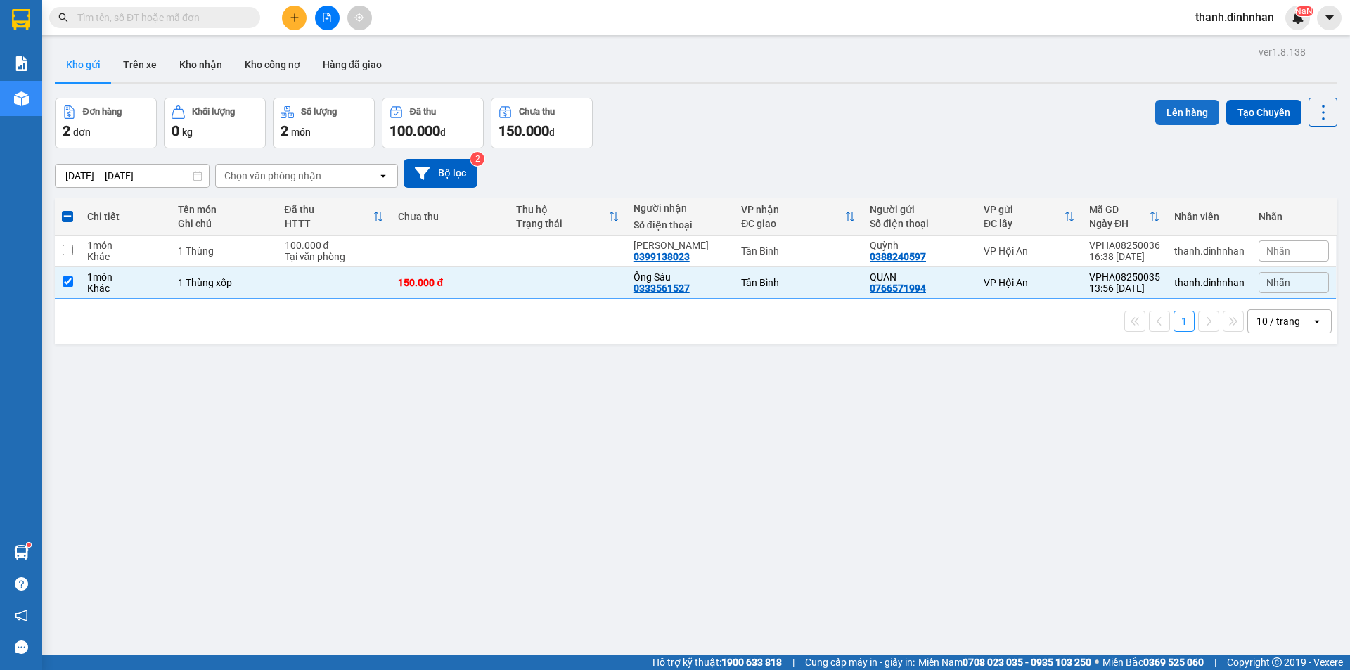
click at [1191, 105] on button "Lên hàng" at bounding box center [1187, 112] width 64 height 25
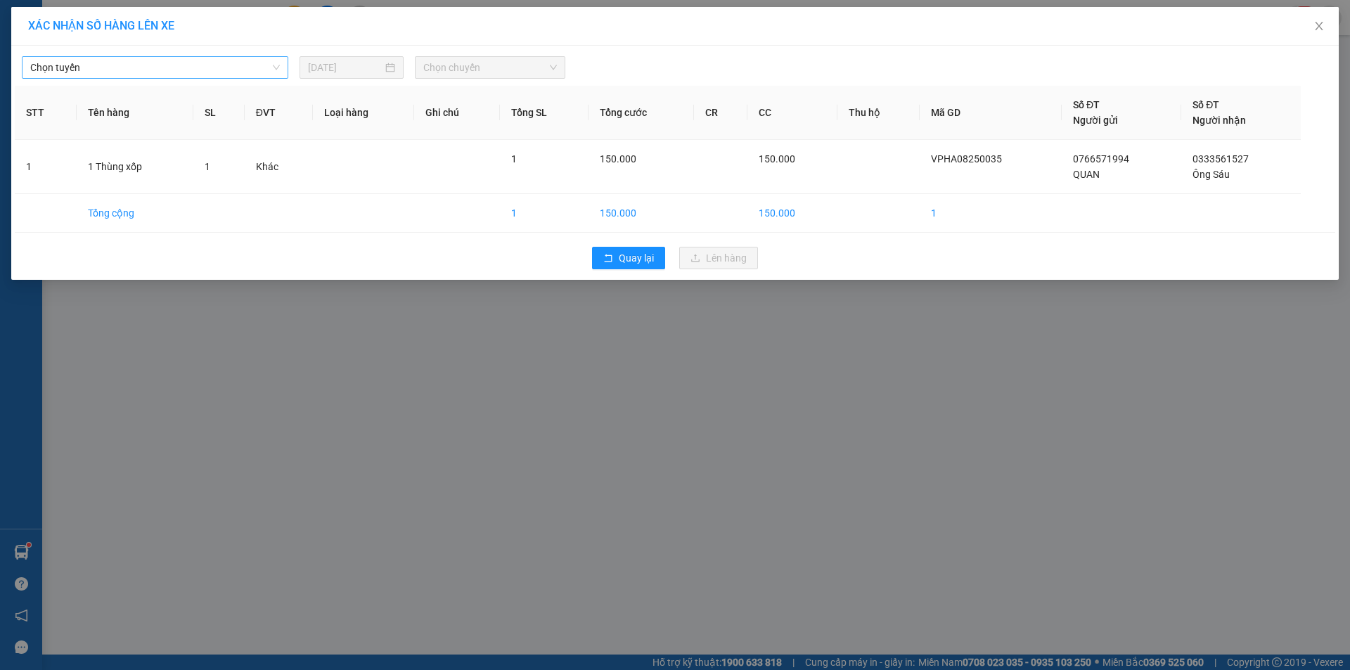
click at [229, 65] on span "Chọn tuyến" at bounding box center [155, 67] width 250 height 21
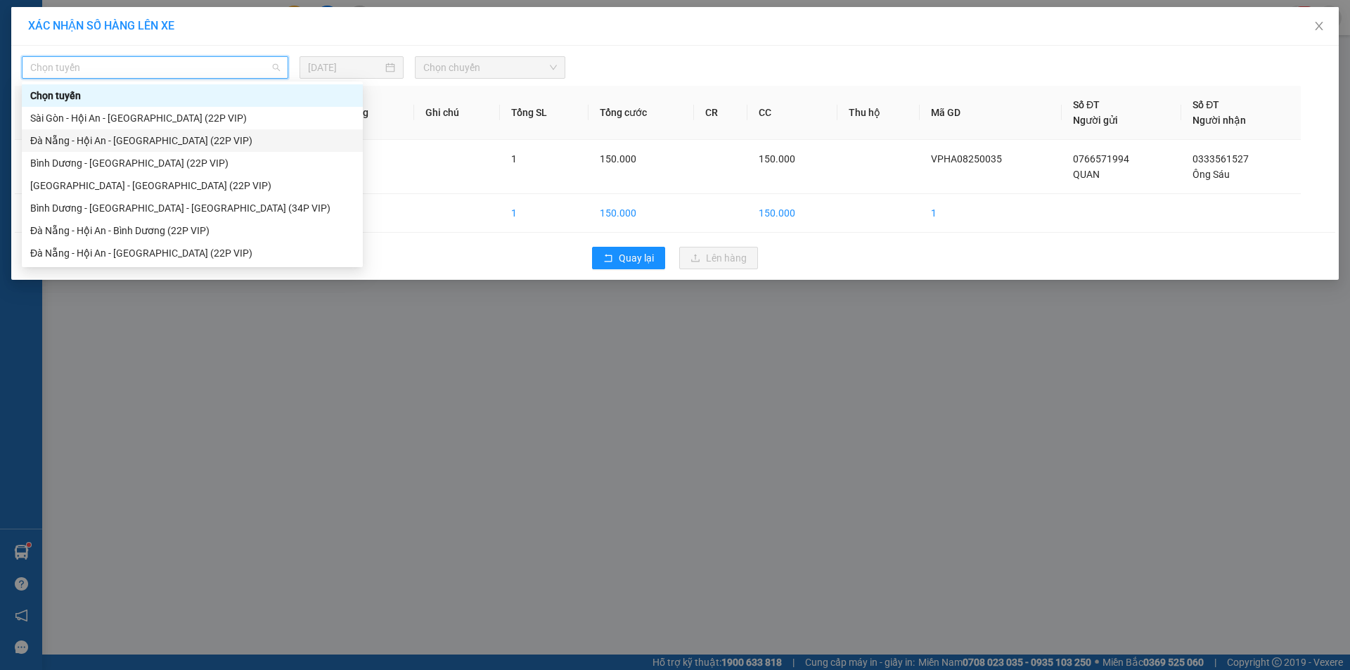
click at [157, 141] on div "Đà Nẵng - Hội An - [GEOGRAPHIC_DATA] (22P VIP)" at bounding box center [192, 140] width 324 height 15
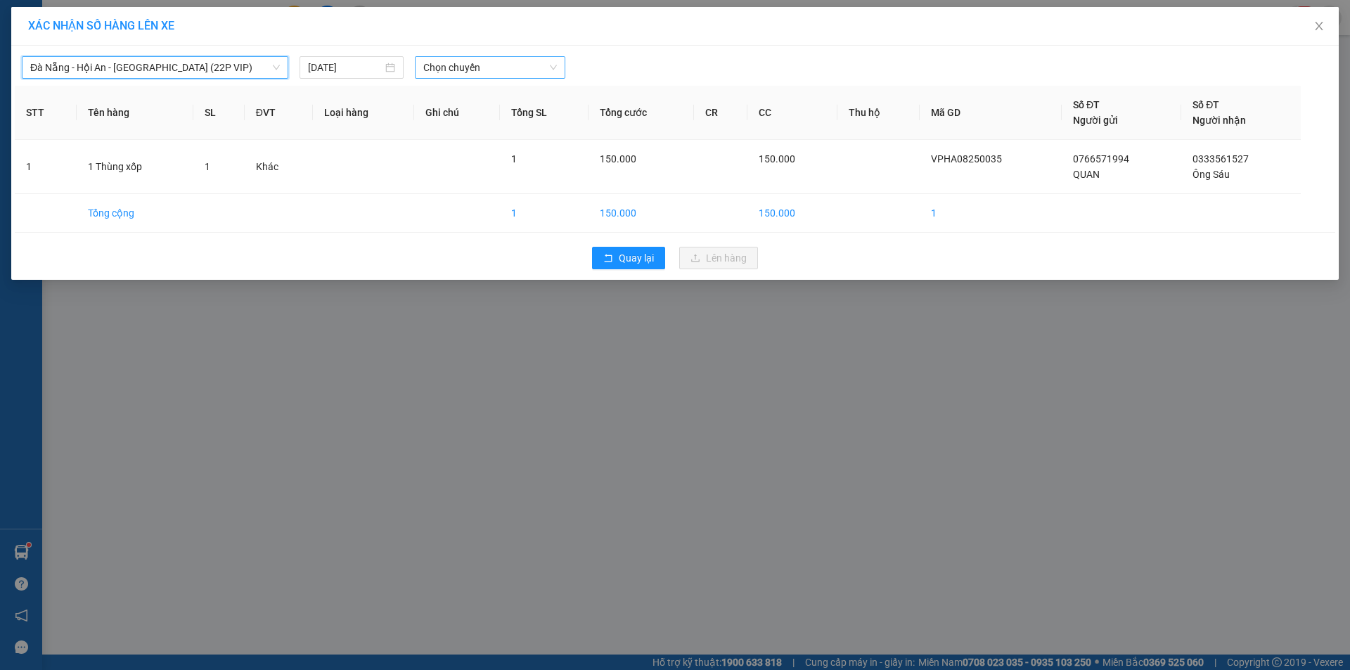
click at [510, 62] on span "Chọn chuyến" at bounding box center [490, 67] width 134 height 21
click at [178, 63] on span "Đà Nẵng - Hội An - [GEOGRAPHIC_DATA] (22P VIP)" at bounding box center [155, 67] width 250 height 21
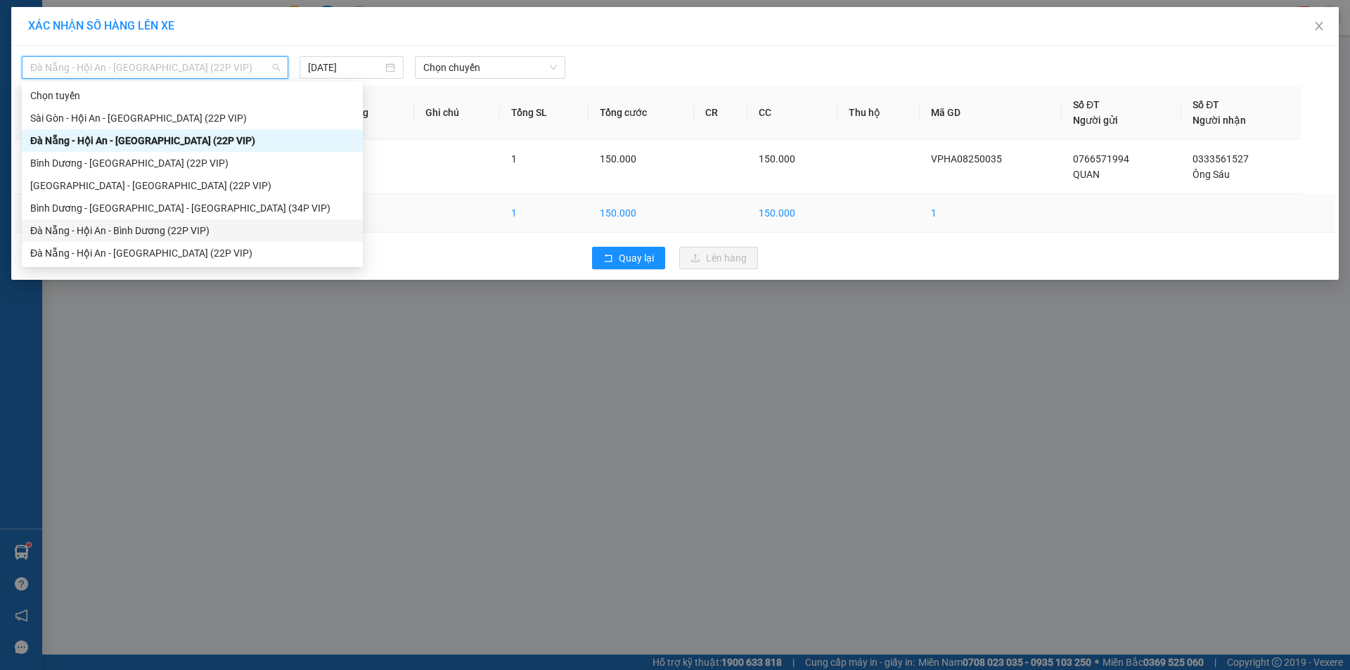
click at [175, 232] on div "Đà Nẵng - Hội An - Bình Dương (22P VIP)" at bounding box center [192, 230] width 324 height 15
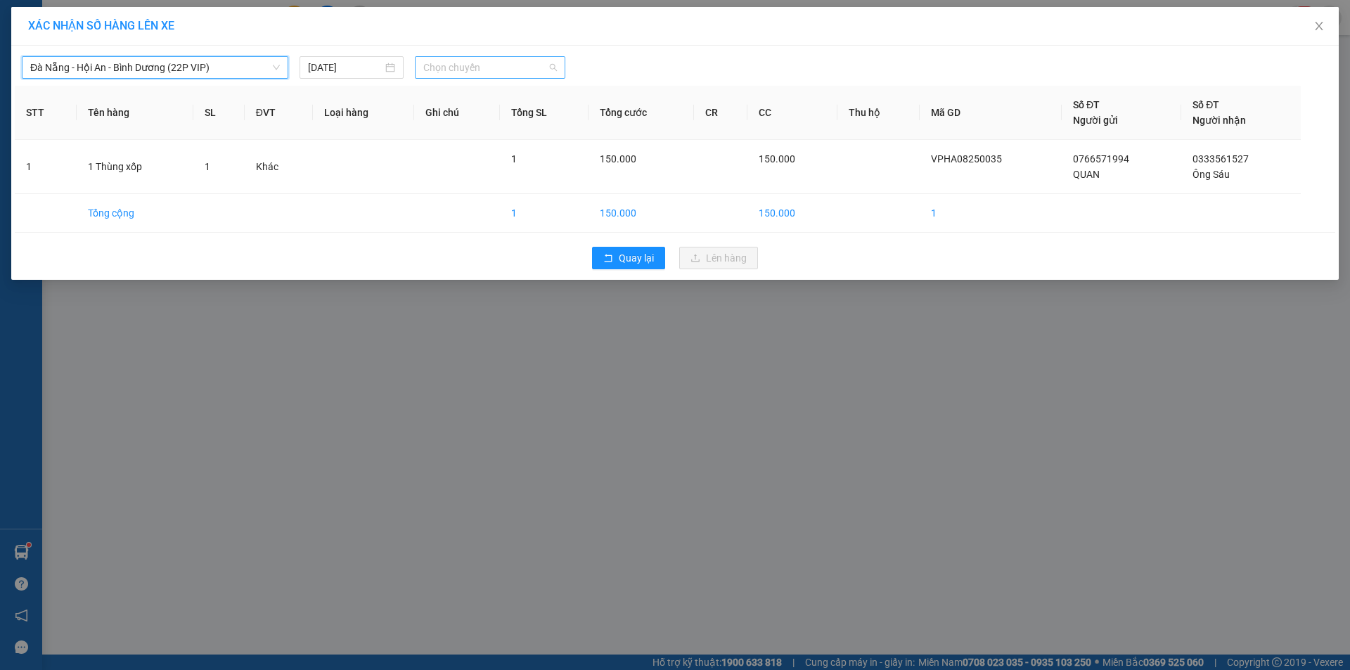
click at [499, 67] on span "Chọn chuyến" at bounding box center [490, 67] width 134 height 21
click at [212, 60] on span "Đà Nẵng - Hội An - Bình Dương (22P VIP)" at bounding box center [155, 67] width 250 height 21
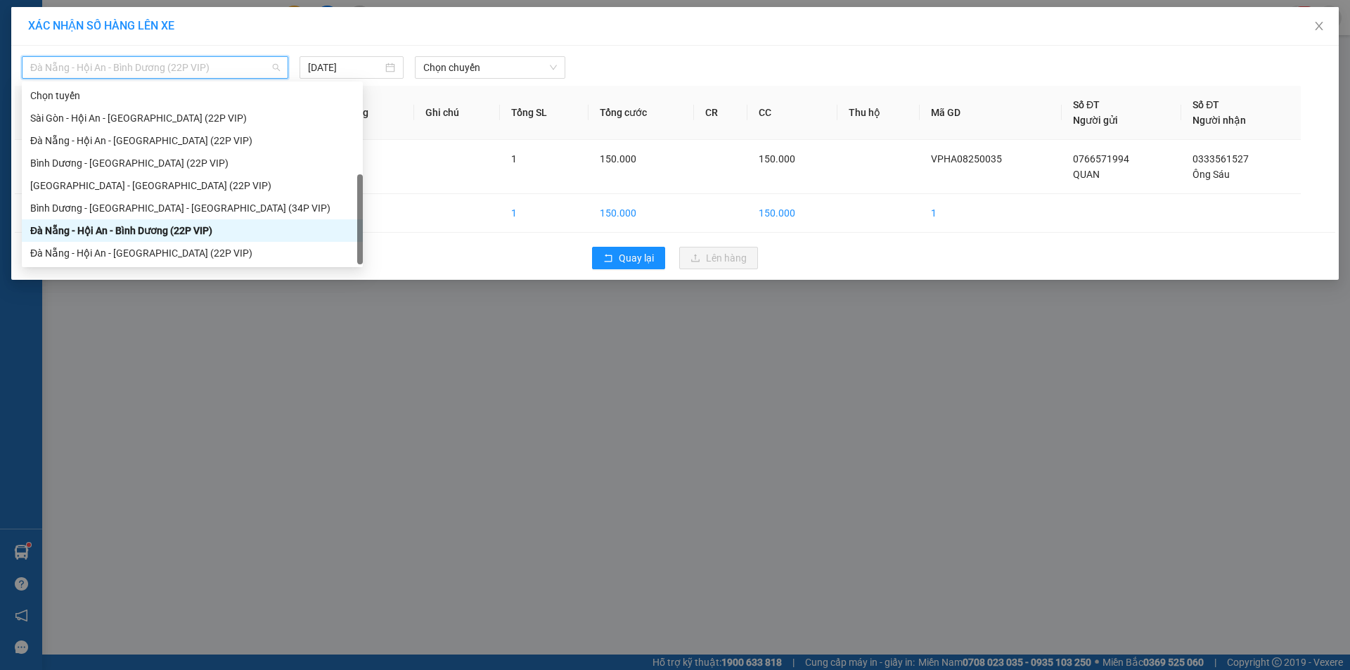
scroll to position [22, 0]
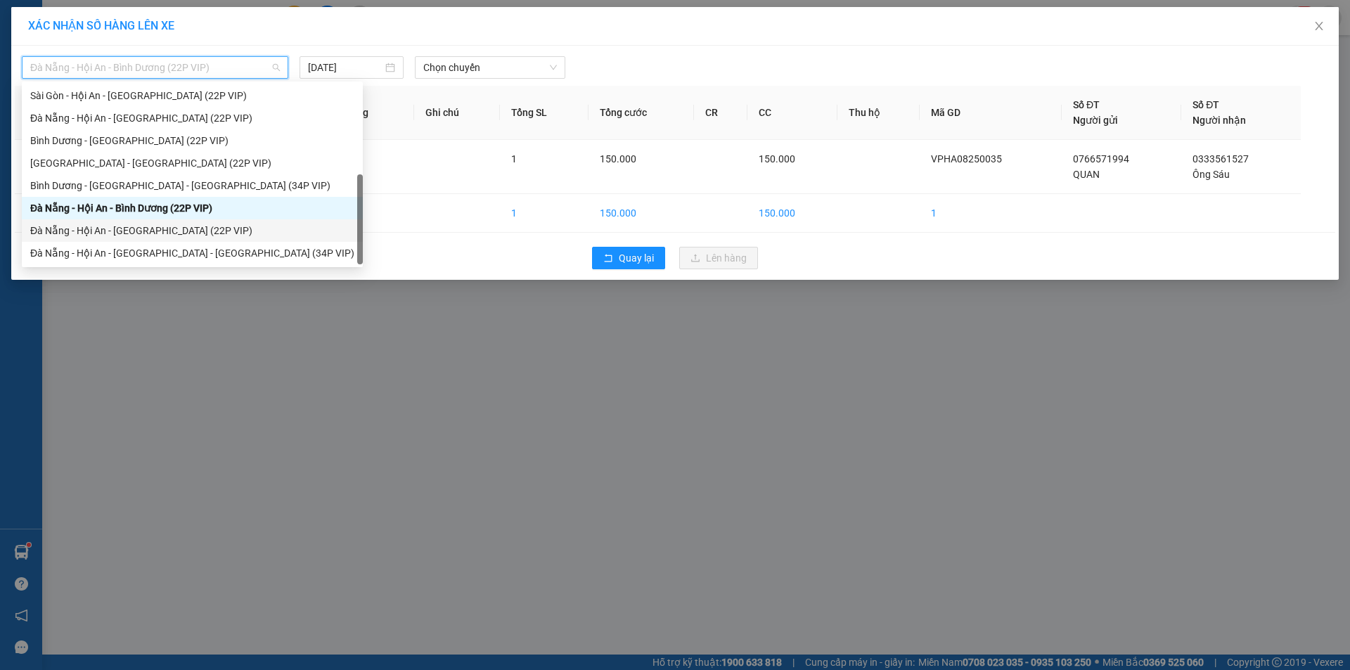
click at [204, 224] on div "Đà Nẵng - Hội An - [GEOGRAPHIC_DATA] (22P VIP)" at bounding box center [192, 230] width 324 height 15
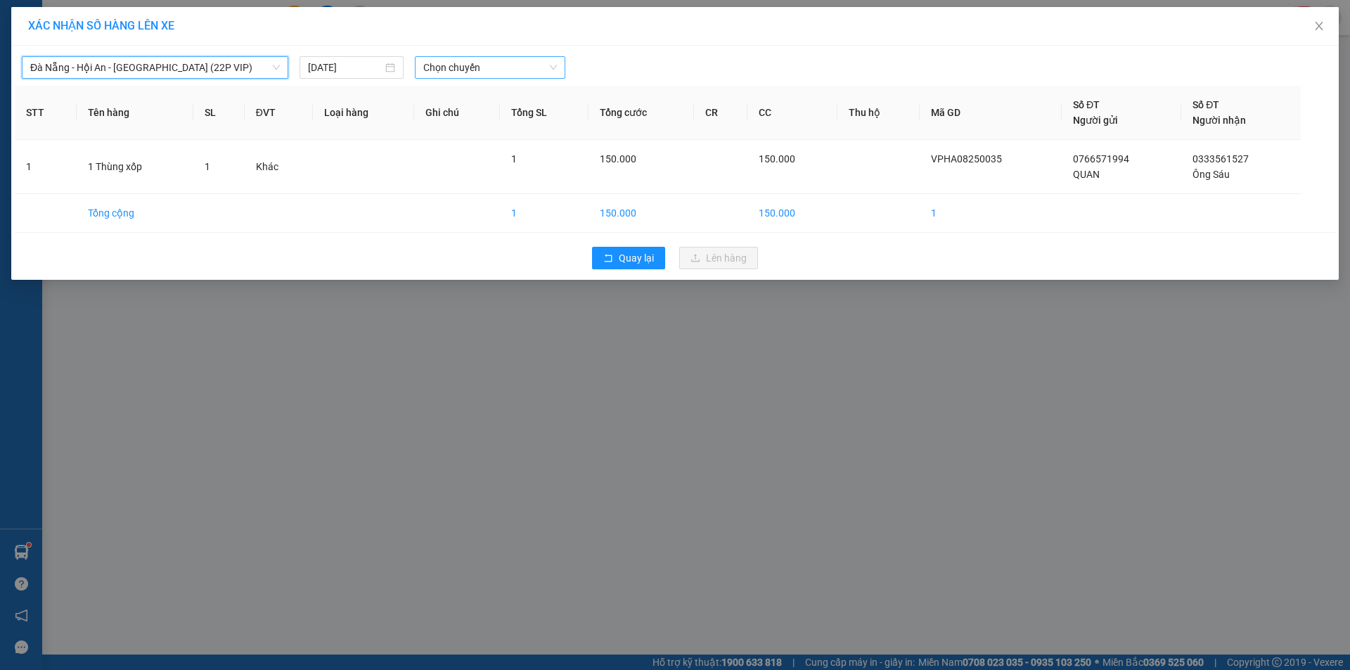
click at [503, 66] on span "Chọn chuyến" at bounding box center [490, 67] width 134 height 21
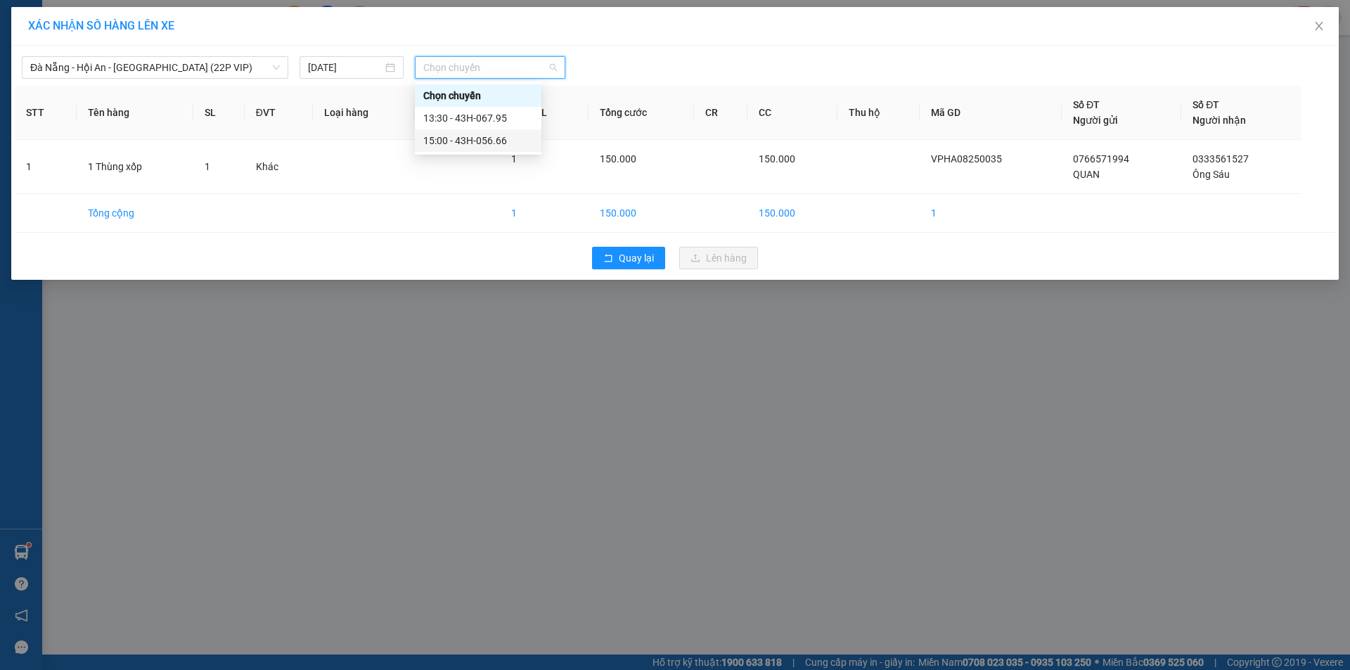
click at [468, 143] on div "15:00 - 43H-056.66" at bounding box center [478, 140] width 110 height 15
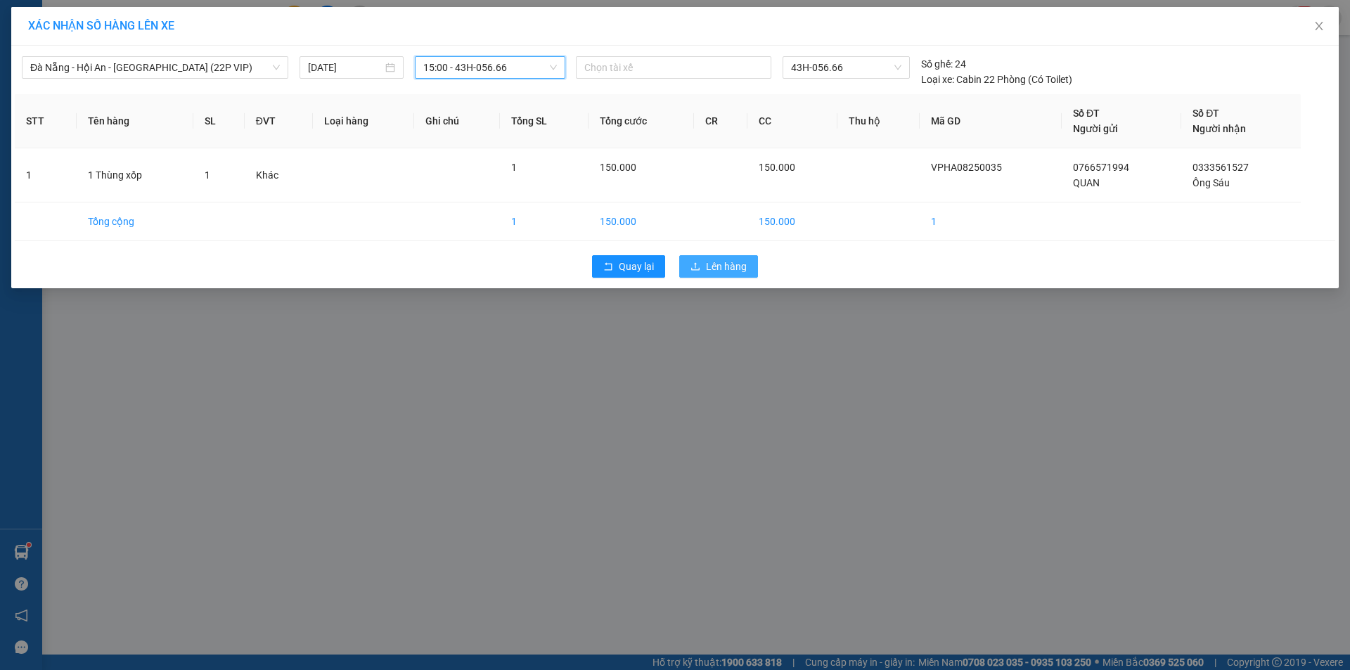
click at [724, 275] on button "Lên hàng" at bounding box center [718, 266] width 79 height 22
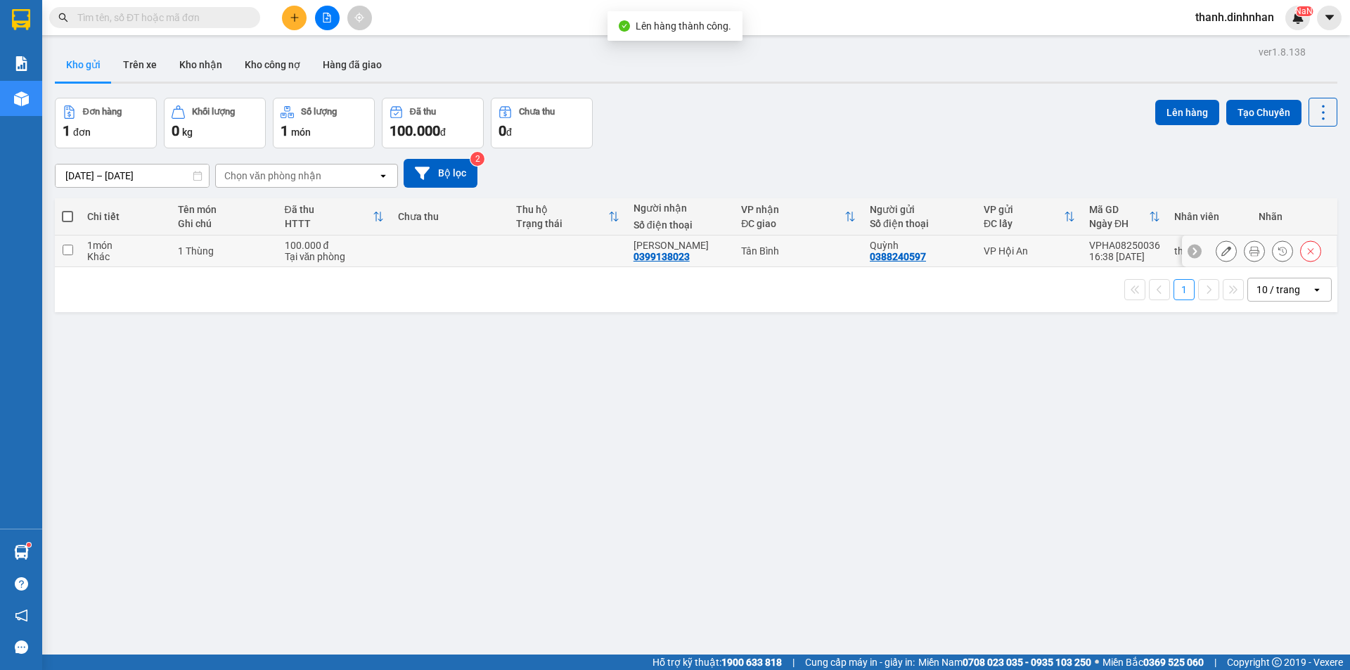
click at [72, 258] on td at bounding box center [67, 251] width 25 height 32
checkbox input "true"
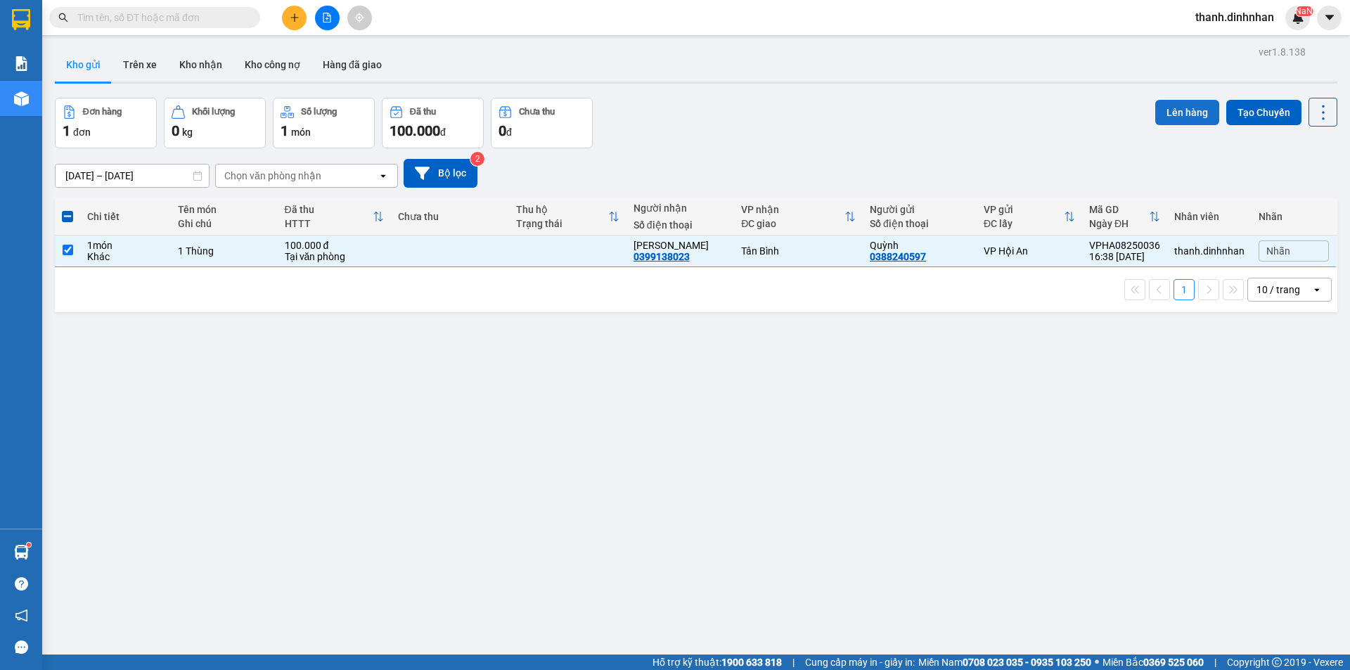
click at [1161, 110] on button "Lên hàng" at bounding box center [1187, 112] width 64 height 25
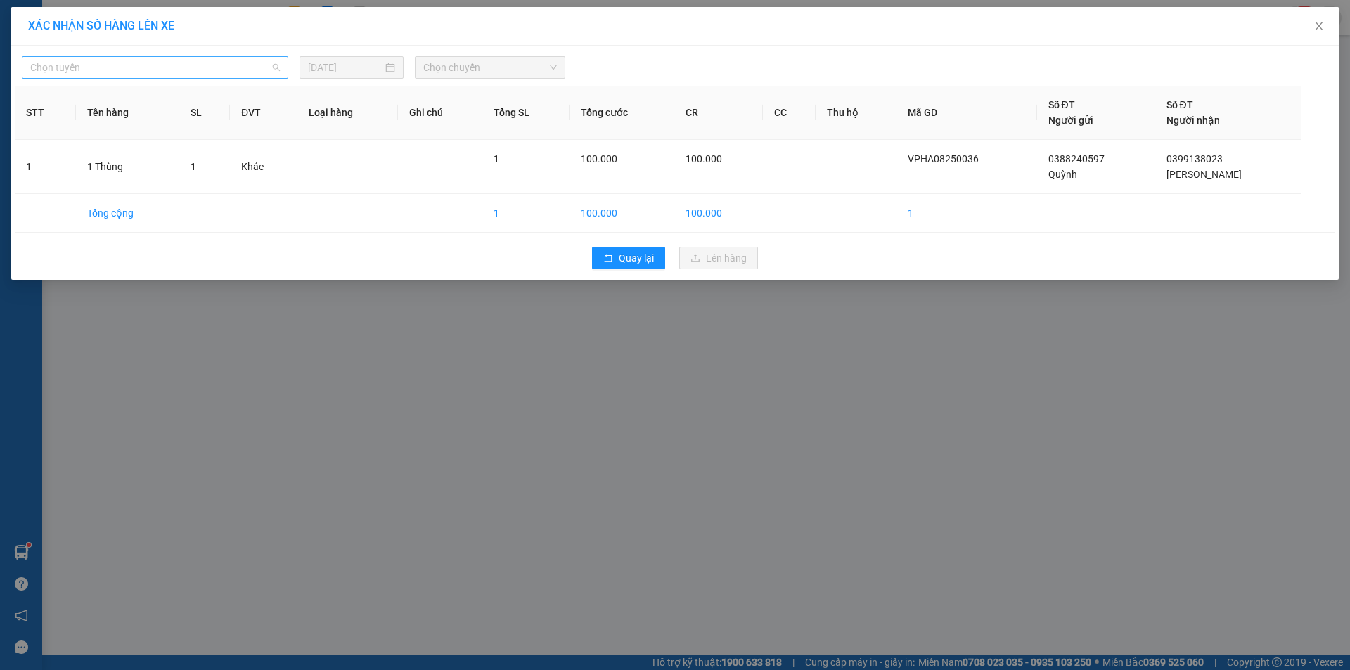
click at [277, 75] on span "Chọn tuyến" at bounding box center [155, 67] width 250 height 21
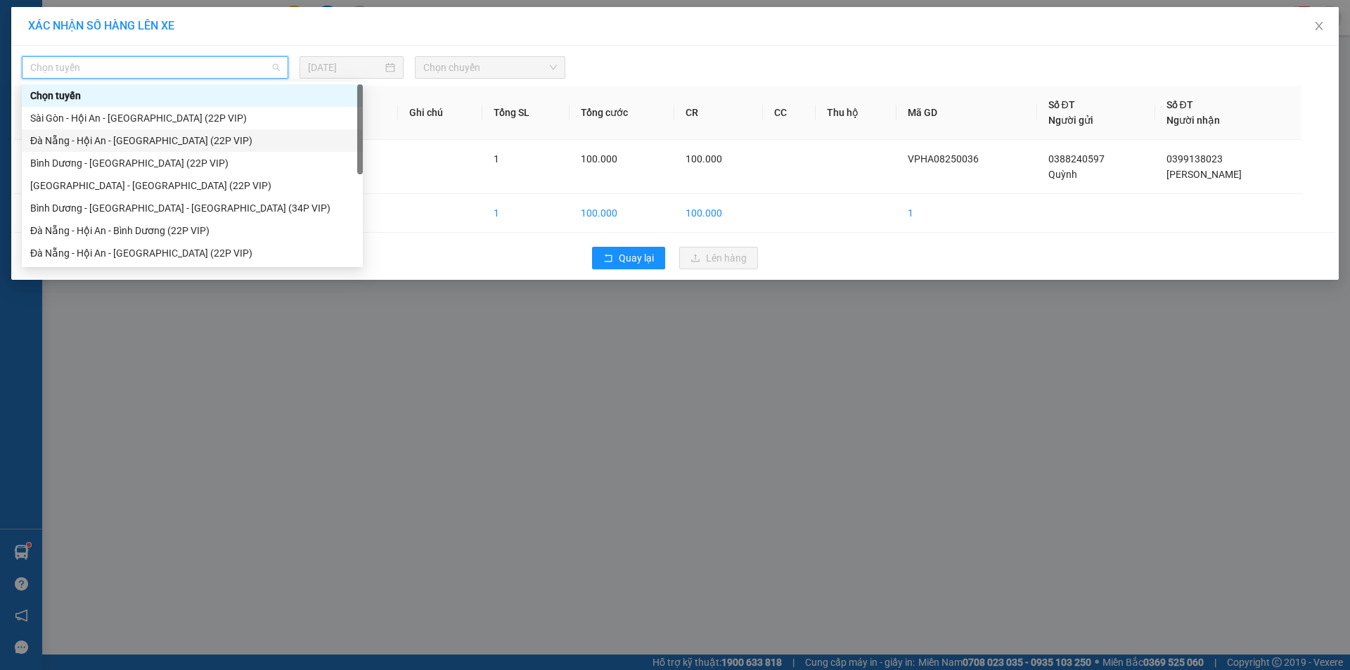
click at [185, 143] on div "Đà Nẵng - Hội An - [GEOGRAPHIC_DATA] (22P VIP)" at bounding box center [192, 140] width 324 height 15
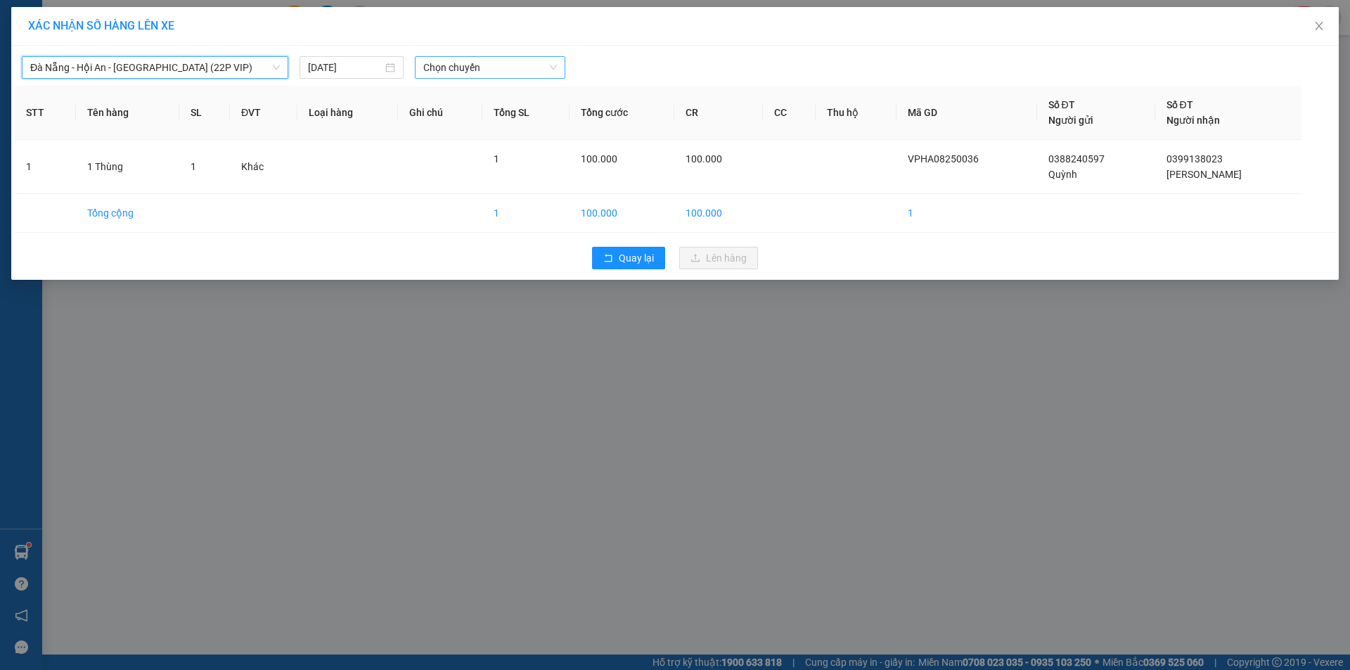
click at [491, 60] on span "Chọn chuyến" at bounding box center [490, 67] width 134 height 21
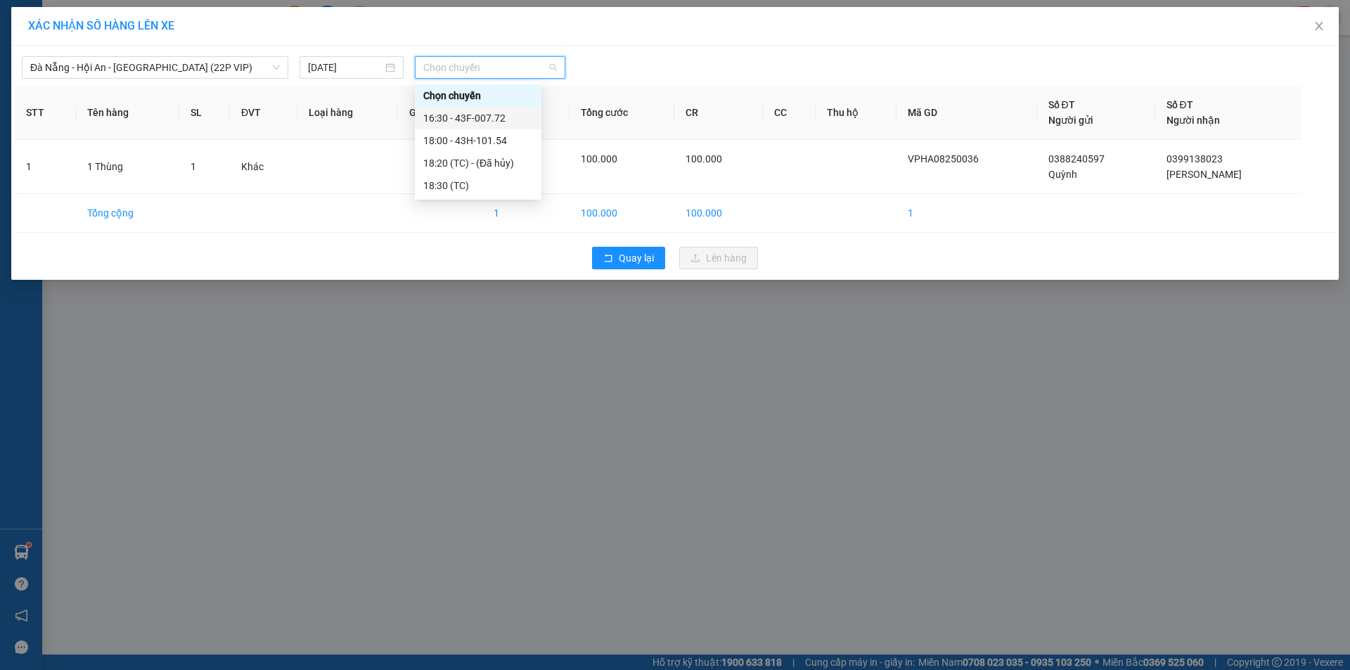
click at [512, 118] on div "16:30 - 43F-007.72" at bounding box center [478, 117] width 110 height 15
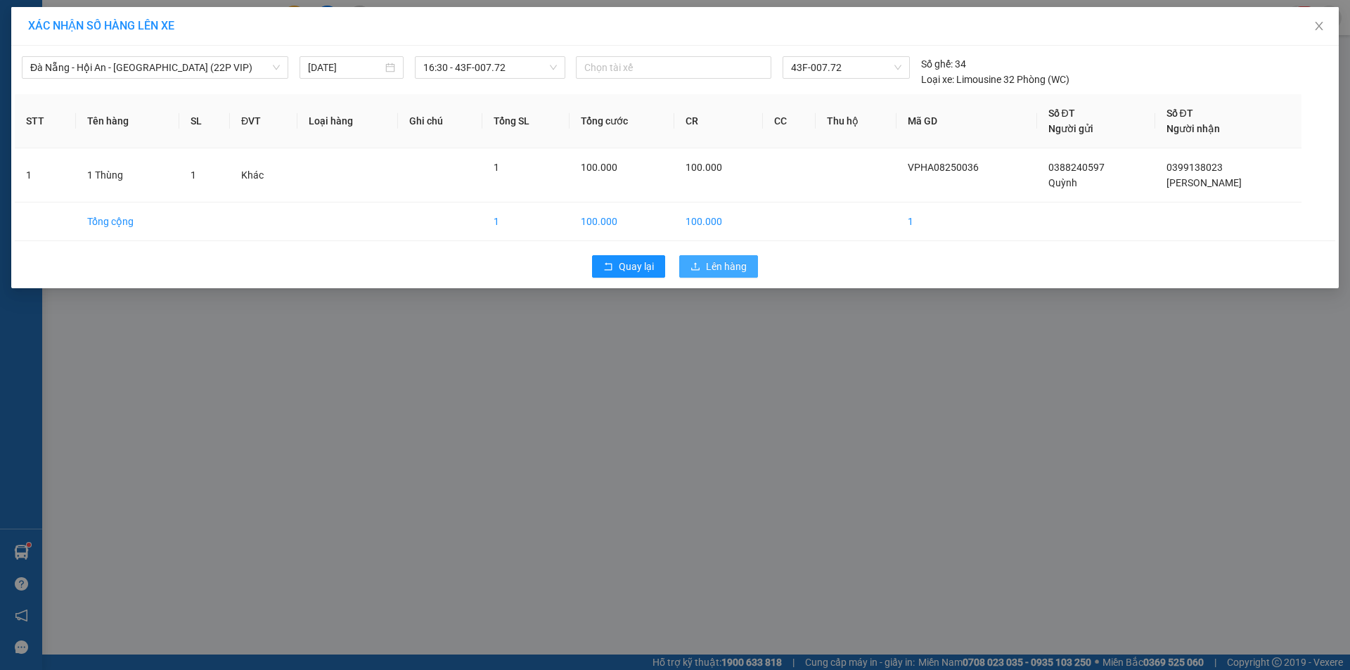
click at [718, 272] on span "Lên hàng" at bounding box center [726, 266] width 41 height 15
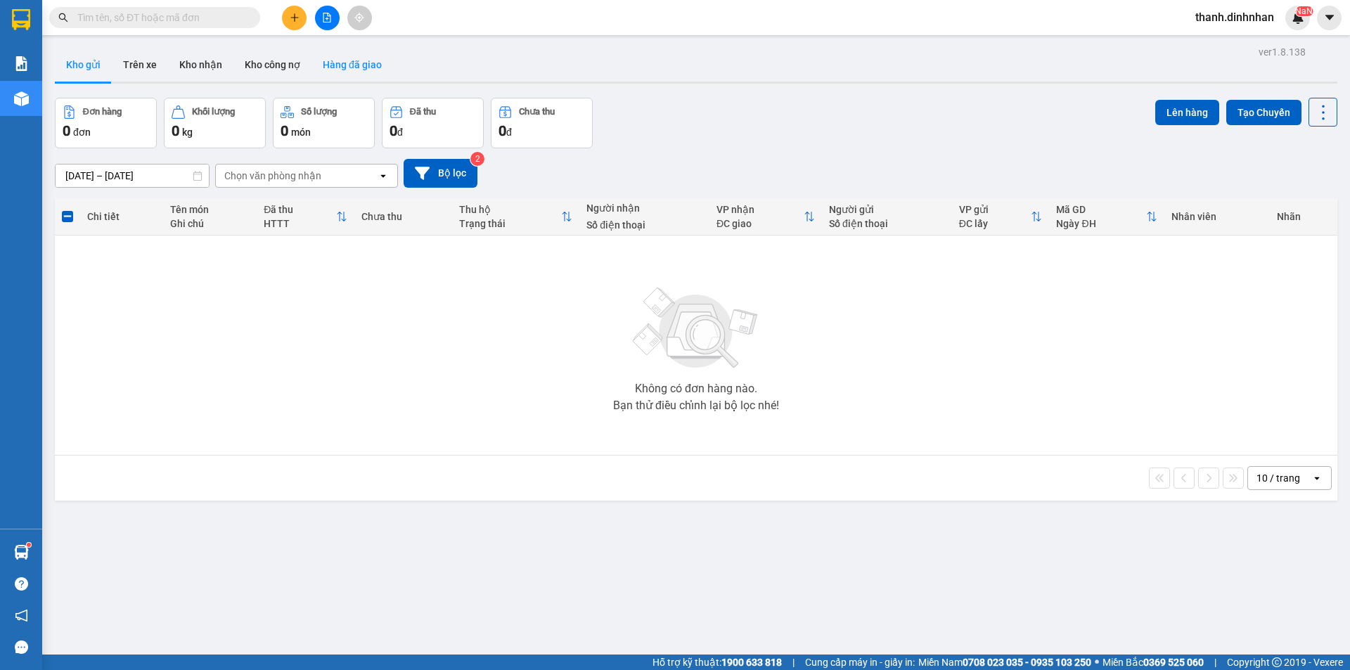
click at [375, 52] on button "Hàng đã giao" at bounding box center [352, 65] width 82 height 34
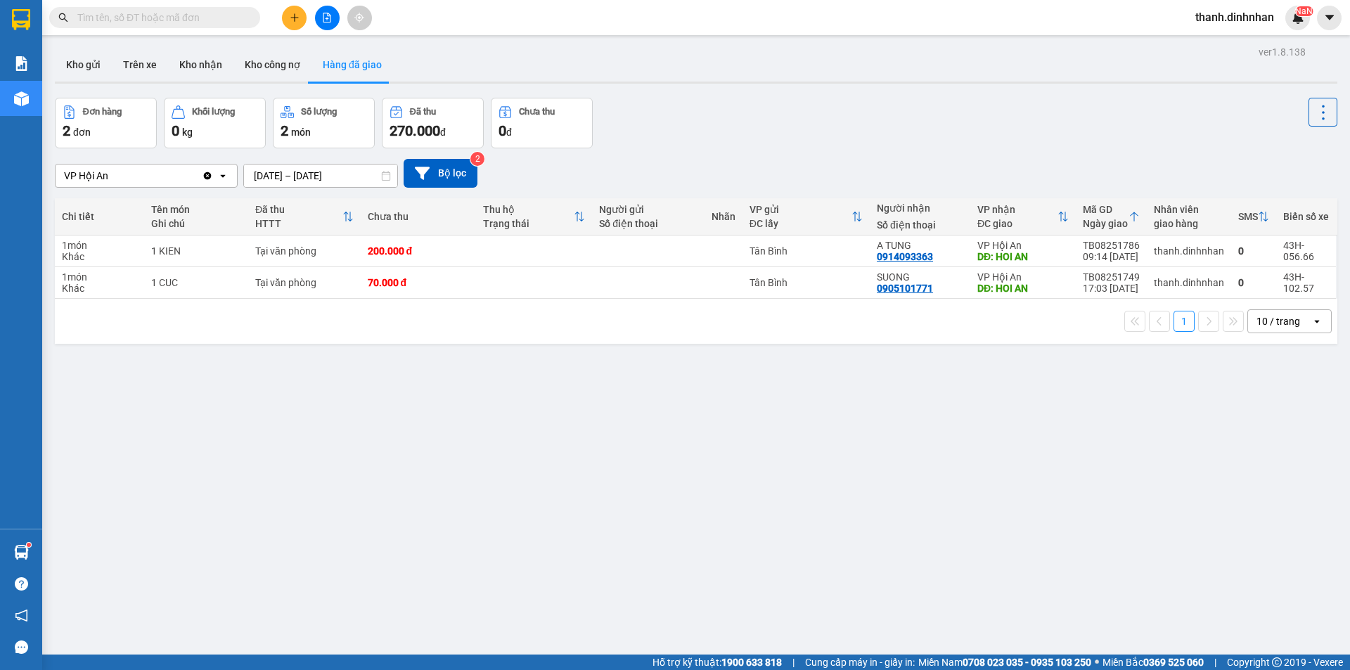
click at [85, 491] on div "ver 1.8.138 Kho gửi Trên xe Kho nhận Kho công nợ Hàng đã giao Đơn hàng 2 đơn Kh…" at bounding box center [695, 377] width 1293 height 670
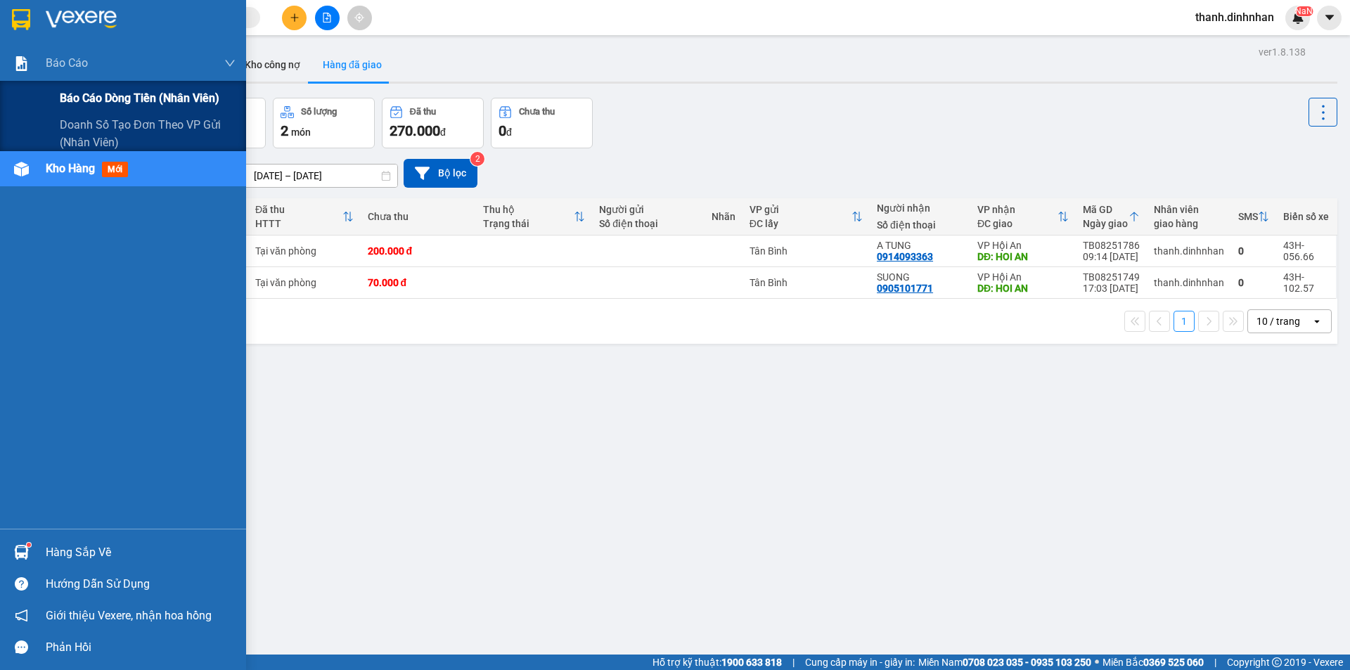
click at [67, 93] on span "Báo cáo dòng tiền (nhân viên)" at bounding box center [140, 98] width 160 height 18
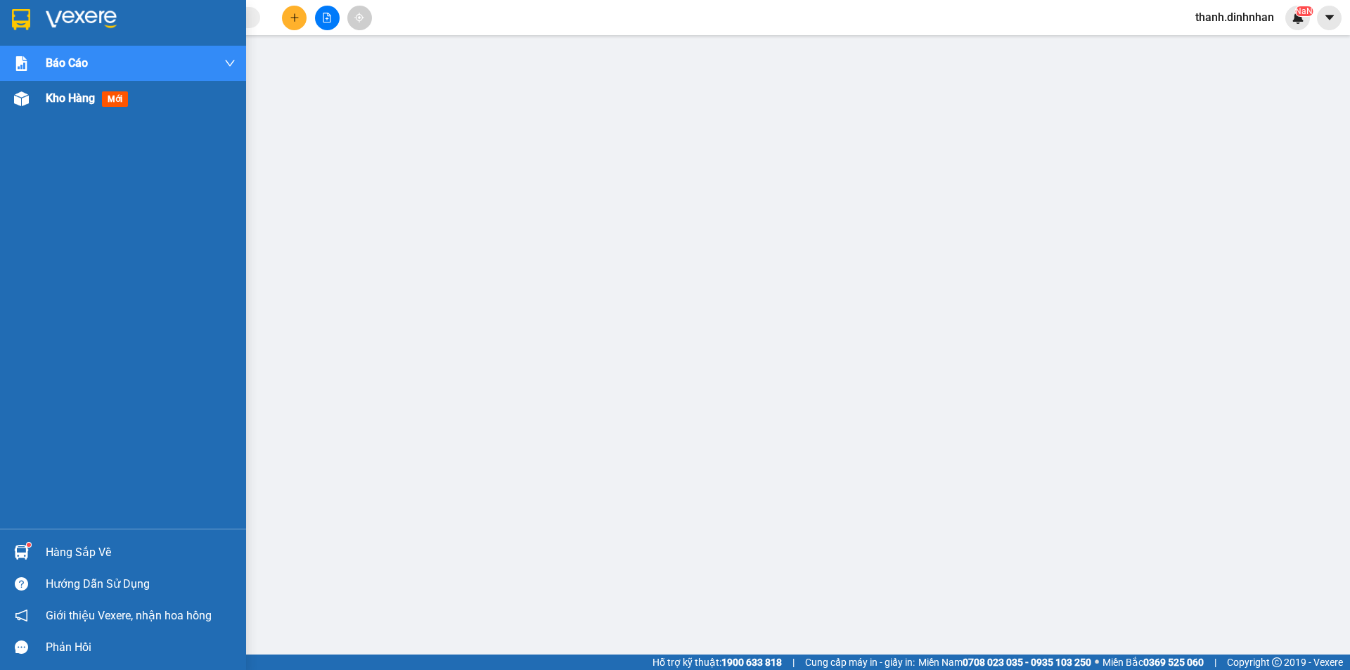
click at [73, 95] on span "Kho hàng" at bounding box center [70, 97] width 49 height 13
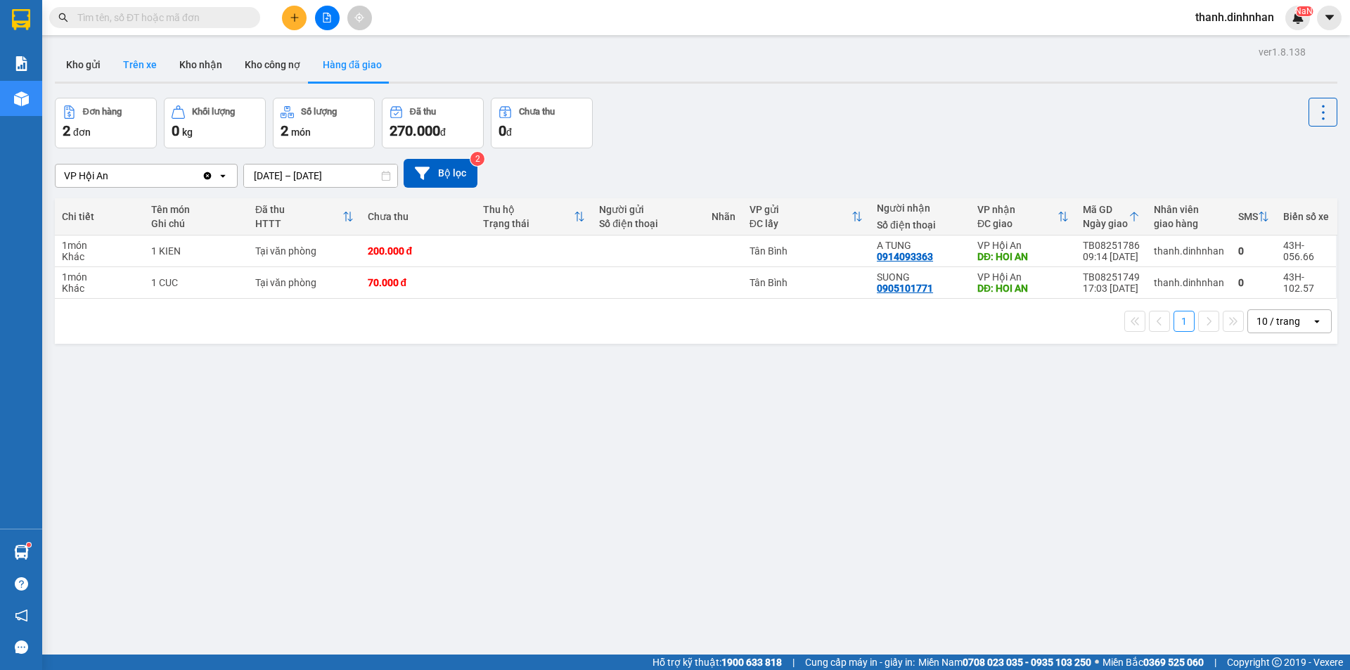
click at [150, 70] on button "Trên xe" at bounding box center [140, 65] width 56 height 34
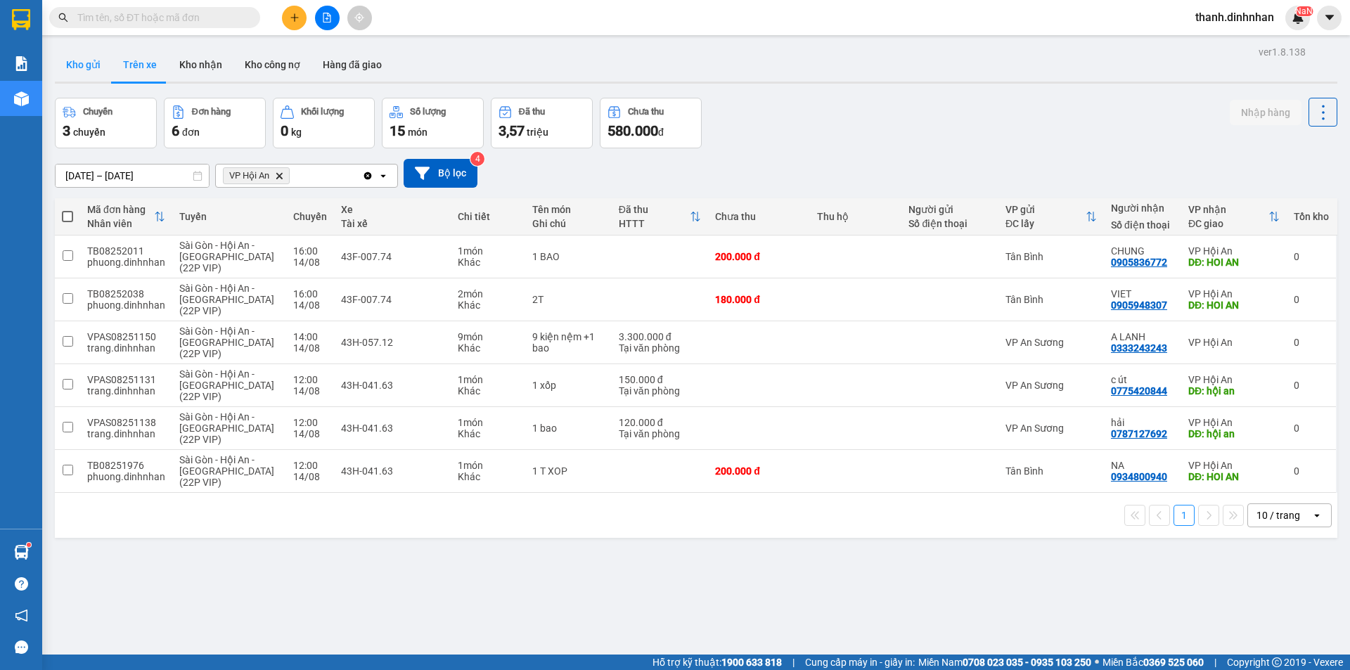
click at [92, 66] on button "Kho gửi" at bounding box center [83, 65] width 57 height 34
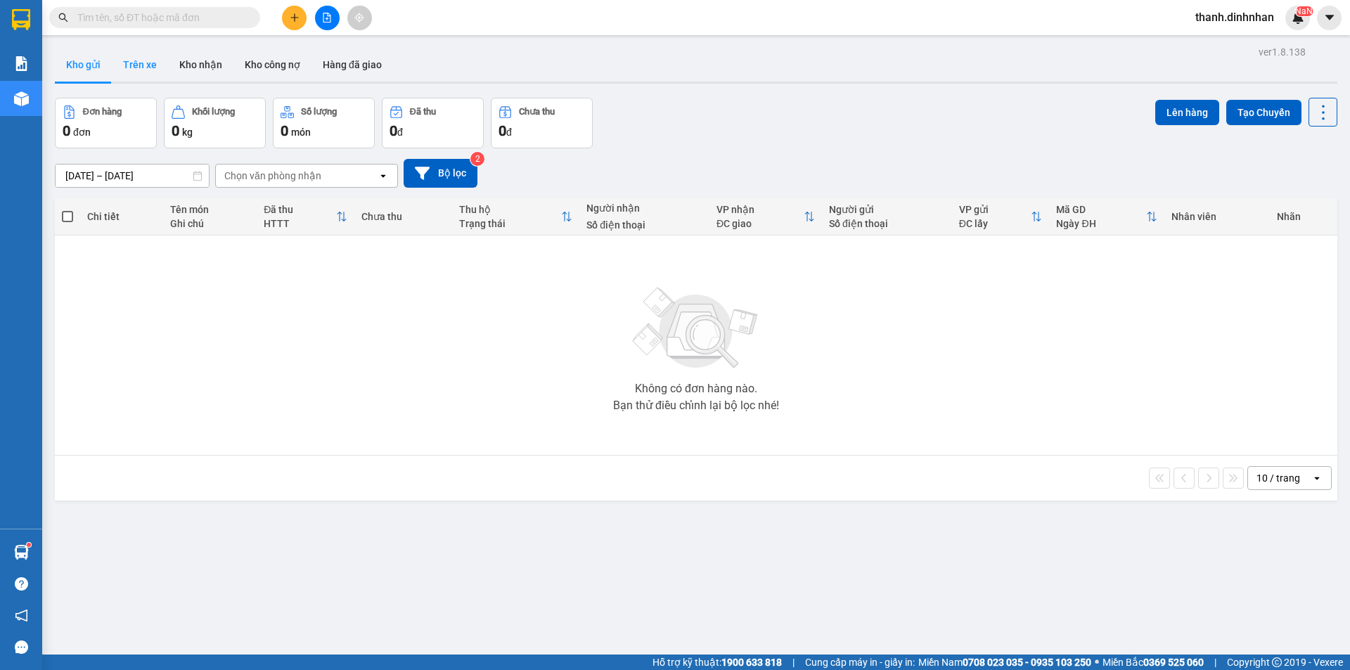
click at [141, 69] on button "Trên xe" at bounding box center [140, 65] width 56 height 34
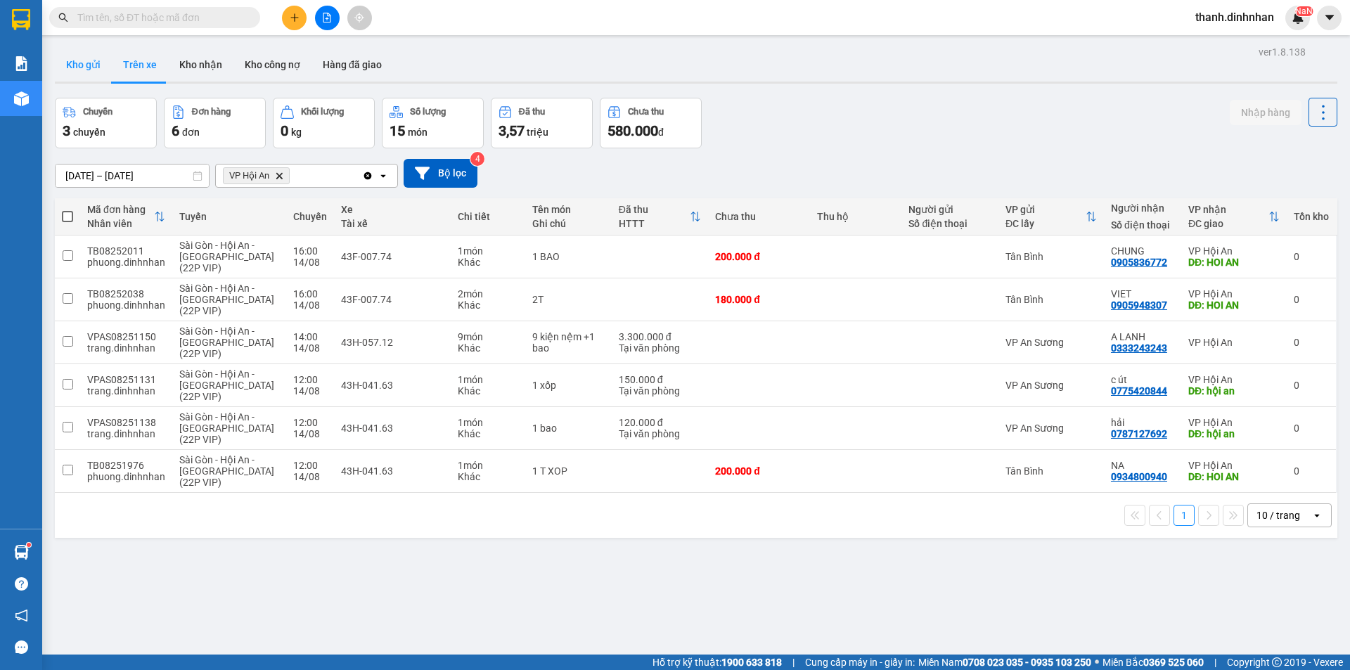
click at [78, 65] on button "Kho gửi" at bounding box center [83, 65] width 57 height 34
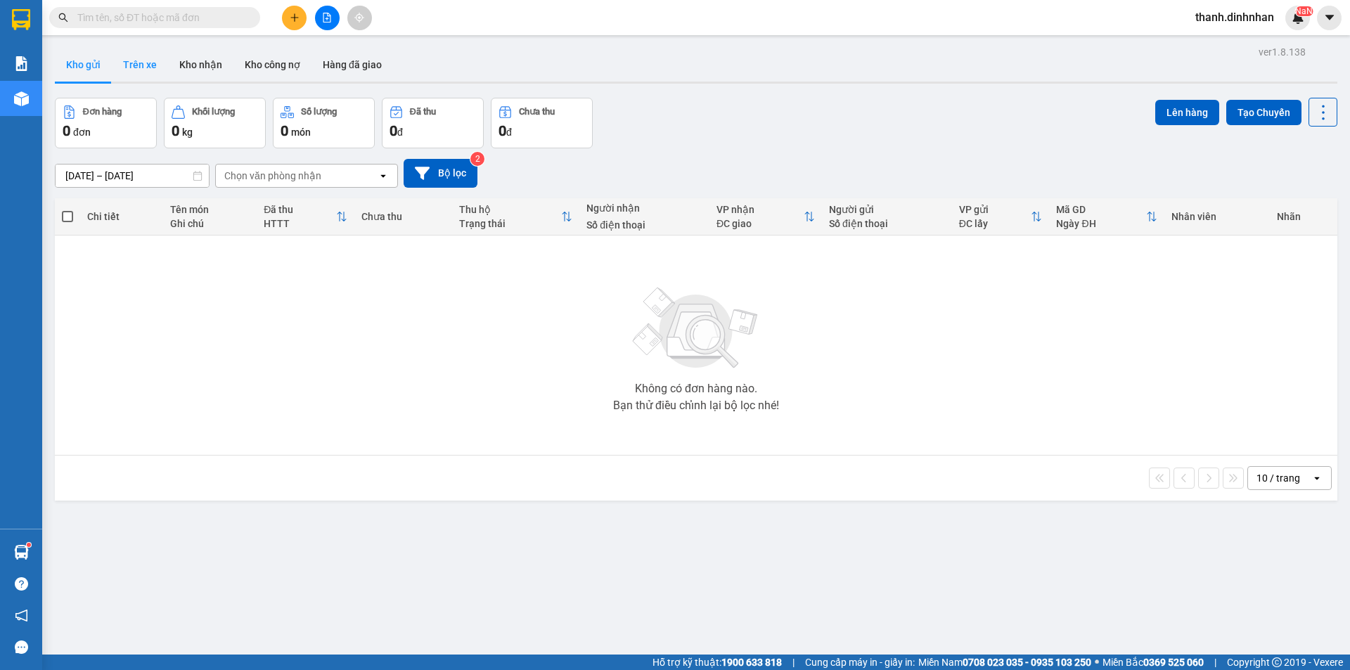
click at [142, 70] on button "Trên xe" at bounding box center [140, 65] width 56 height 34
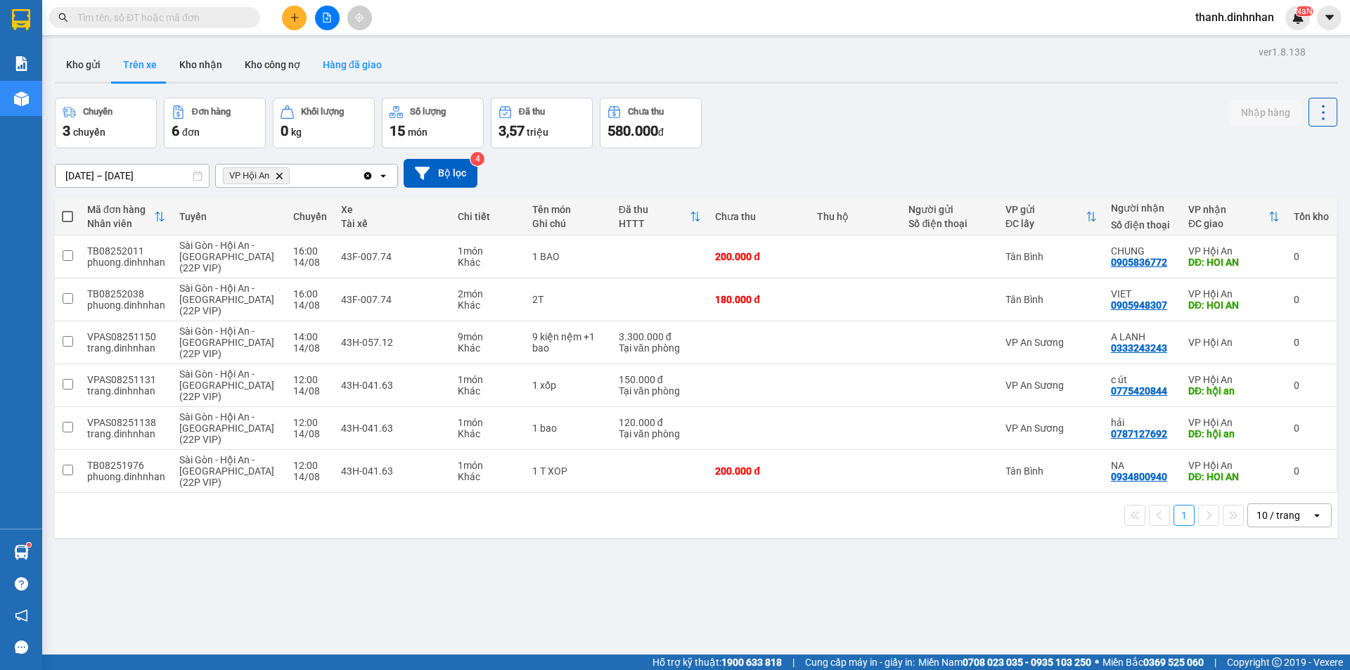
click at [372, 61] on button "Hàng đã giao" at bounding box center [352, 65] width 82 height 34
